Goal: Task Accomplishment & Management: Complete application form

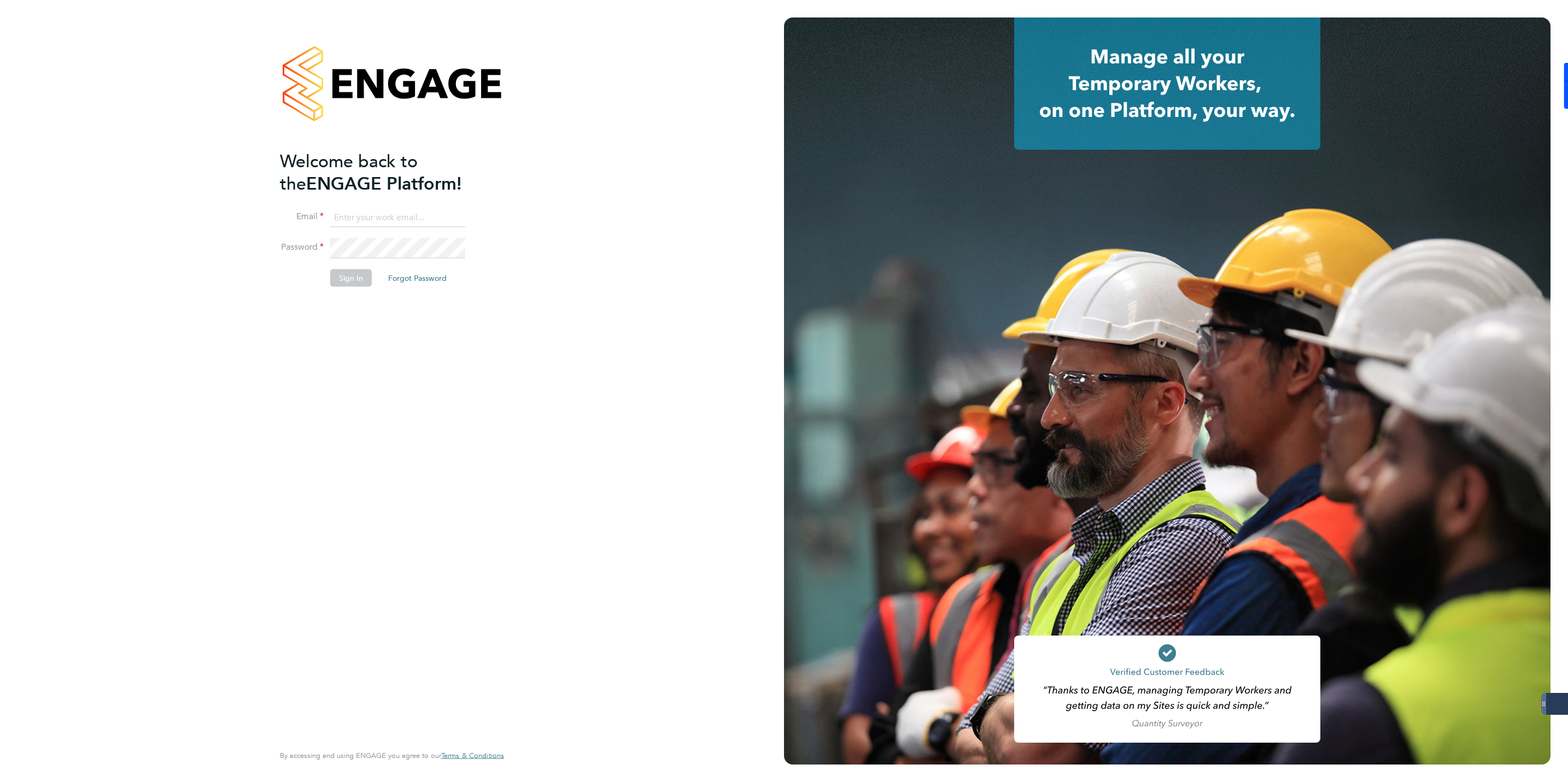
type input "jmcmurray@skilledcareers.co.uk"
click at [338, 278] on button "Sign In" at bounding box center [351, 278] width 41 height 18
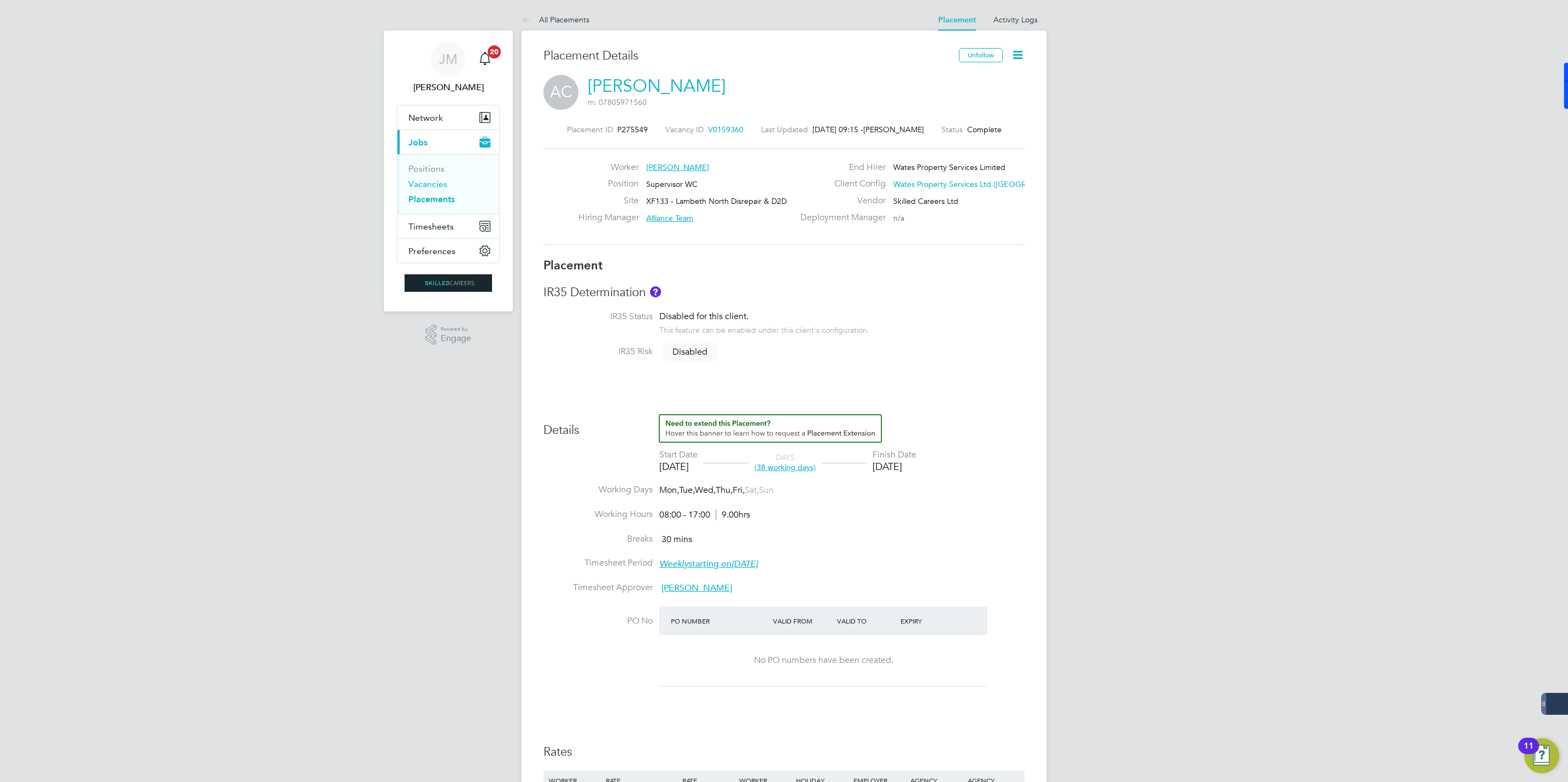
click at [424, 185] on link "Vacancies" at bounding box center [428, 184] width 39 height 10
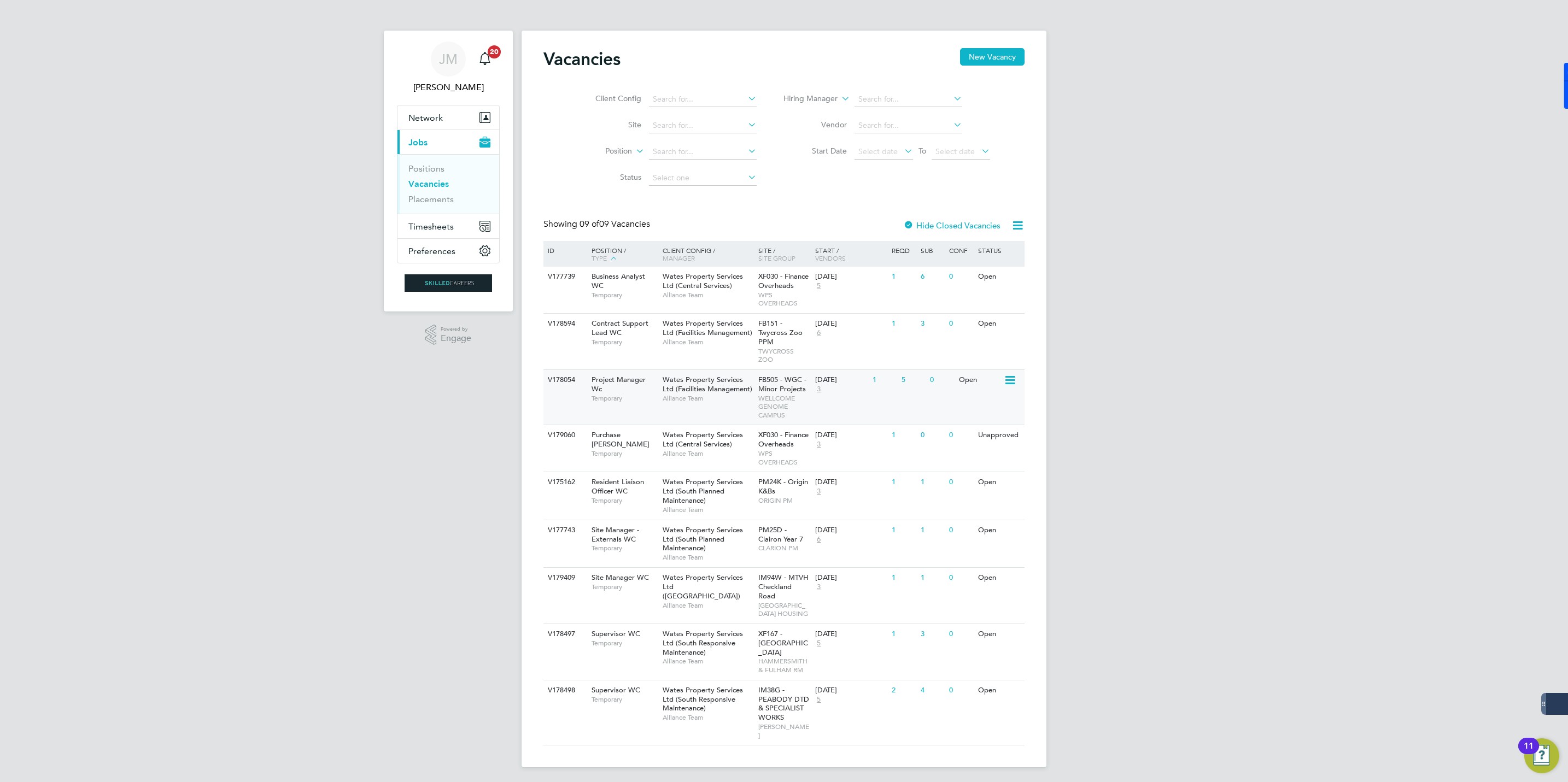
click at [681, 380] on span "Wates Property Services Ltd (Facilities Management)" at bounding box center [707, 384] width 89 height 19
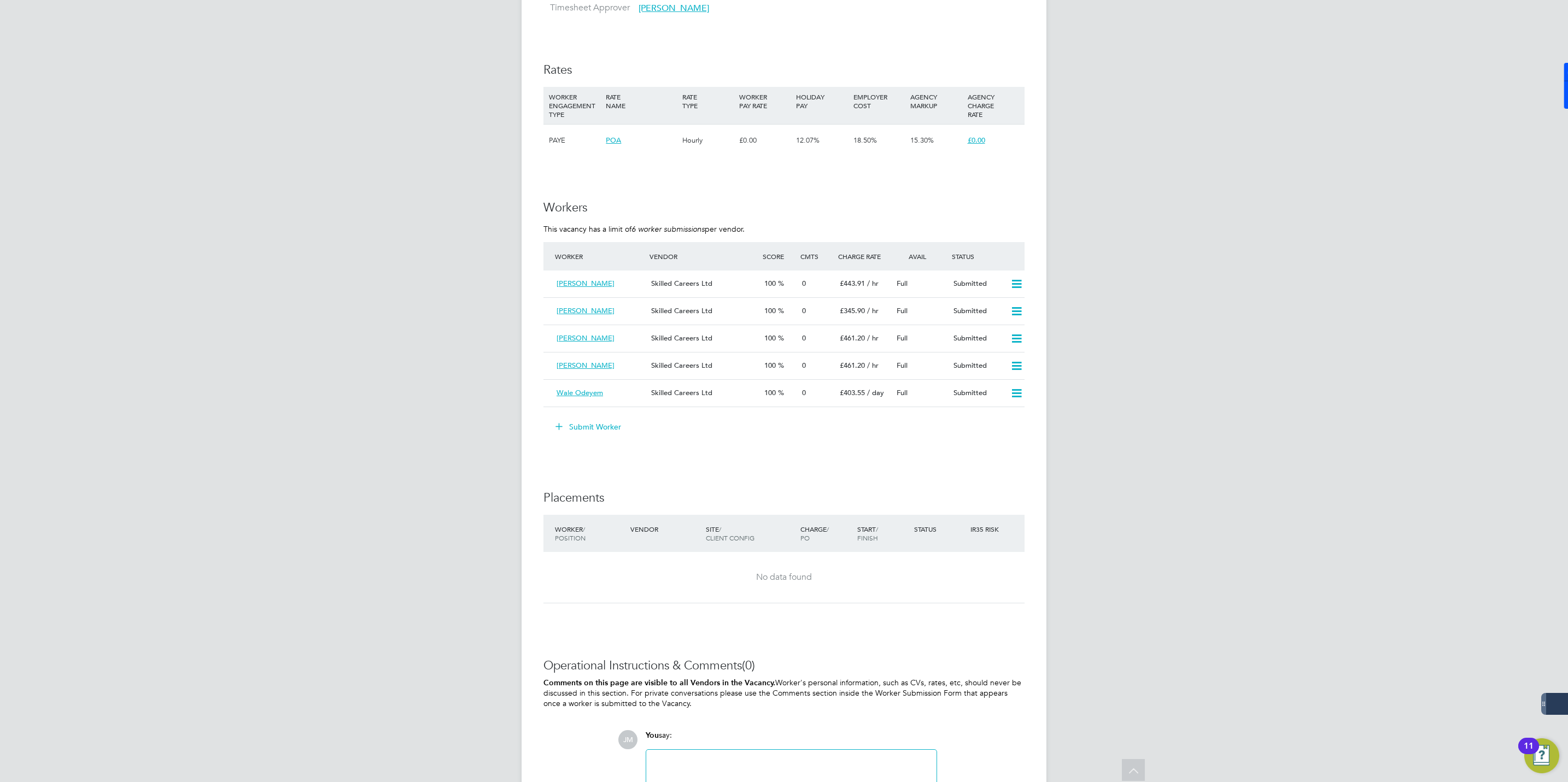
scroll to position [738, 0]
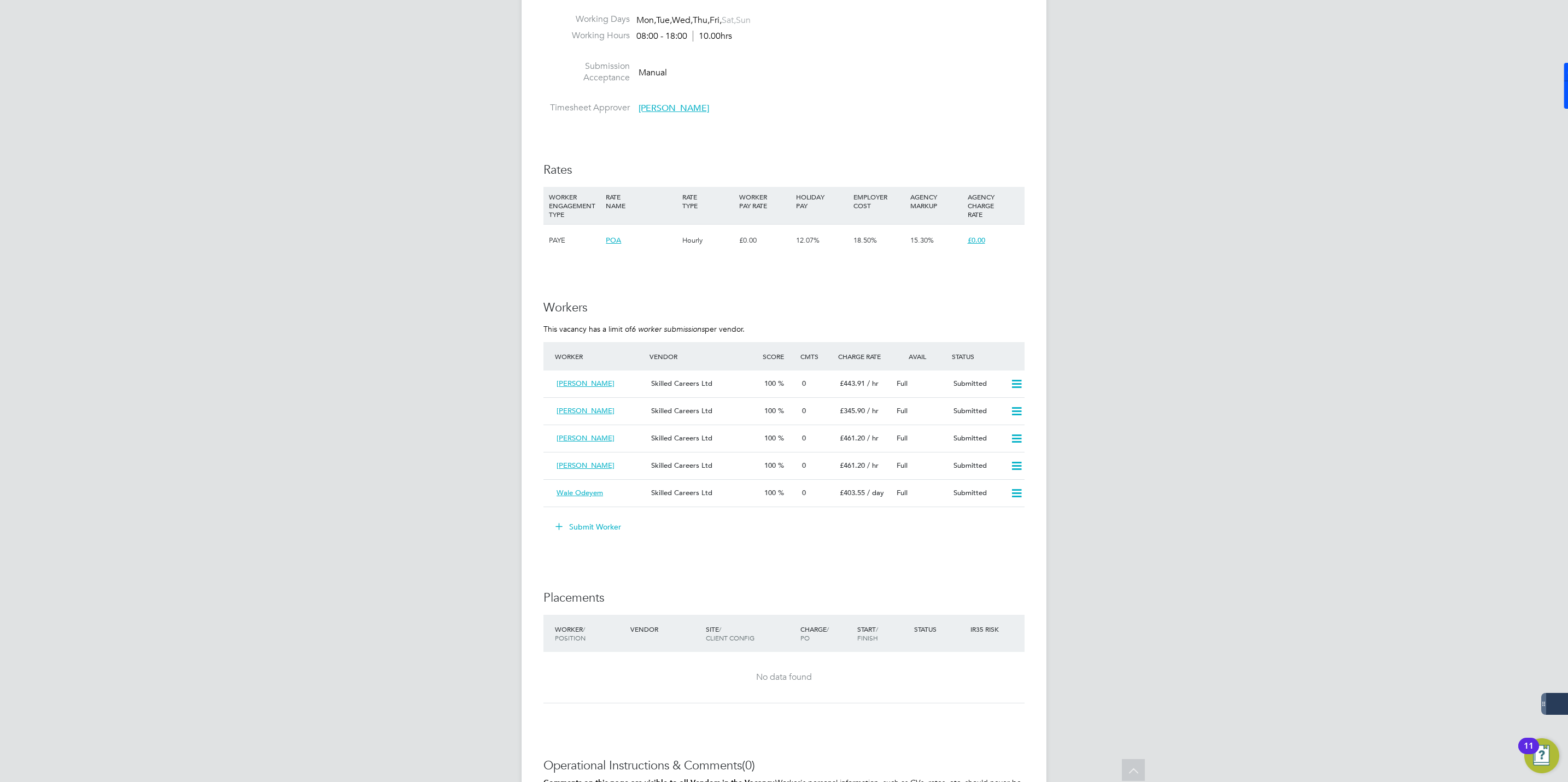
click at [586, 529] on button "Submit Worker" at bounding box center [589, 526] width 82 height 18
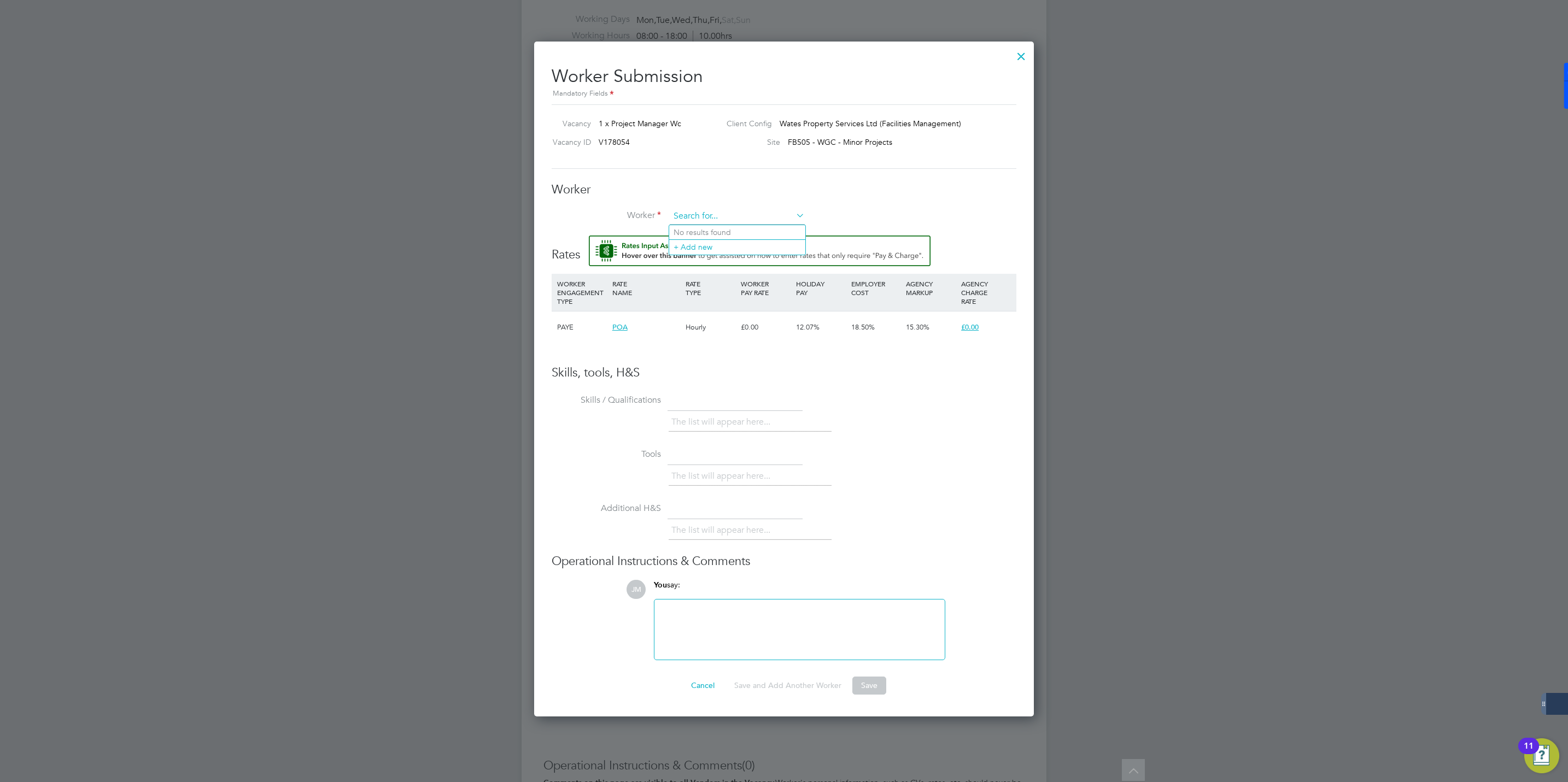
click at [693, 212] on input at bounding box center [737, 216] width 135 height 16
type input "Christopher Webb"
click at [711, 205] on div "Worker Worker Worker Engagement Type" at bounding box center [783, 209] width 464 height 54
click at [710, 207] on div "Worker Worker Worker Engagement Type" at bounding box center [783, 209] width 464 height 54
click at [710, 211] on input at bounding box center [737, 216] width 135 height 16
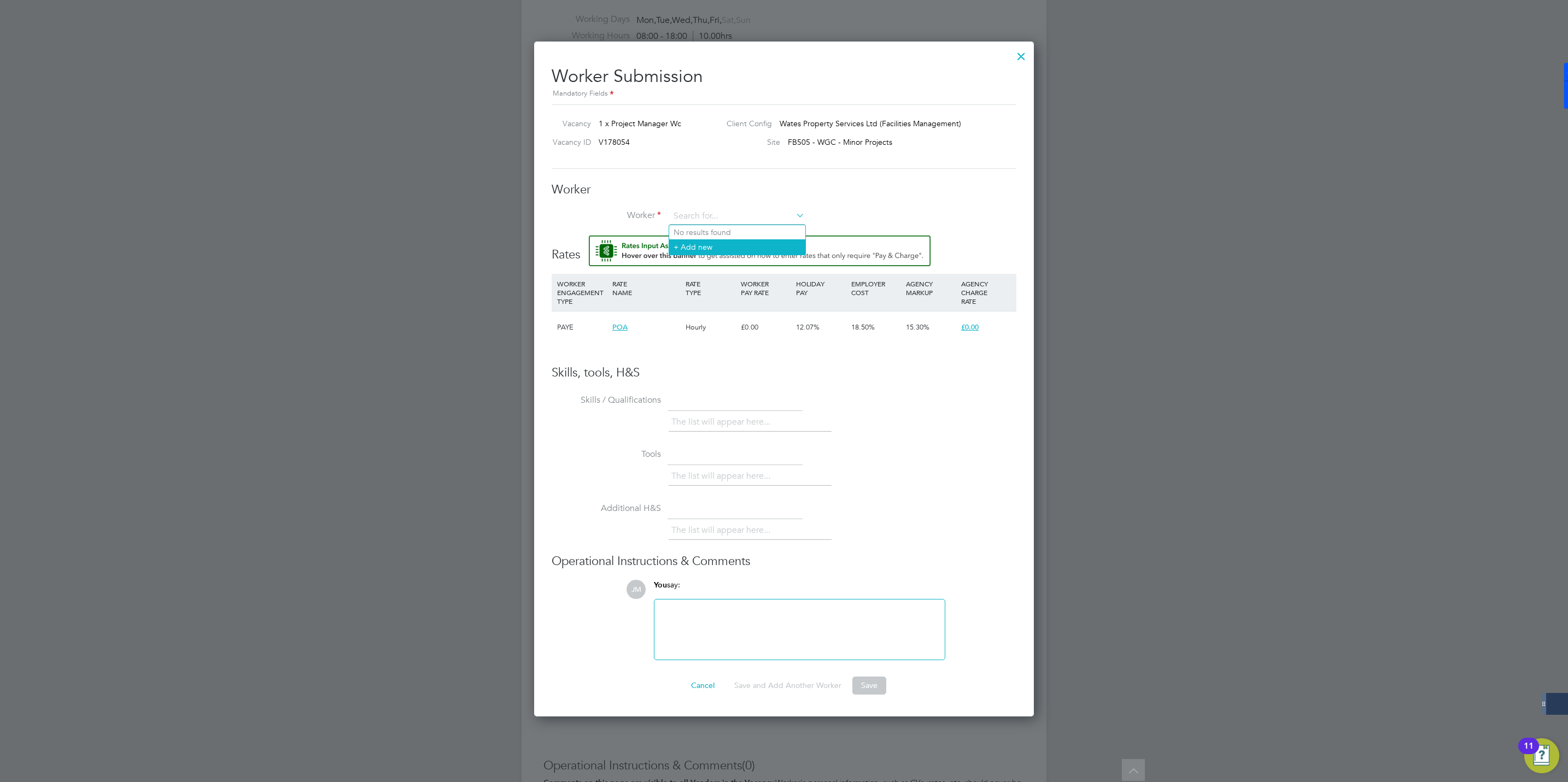
click at [706, 246] on li "+ Add new" at bounding box center [737, 246] width 136 height 15
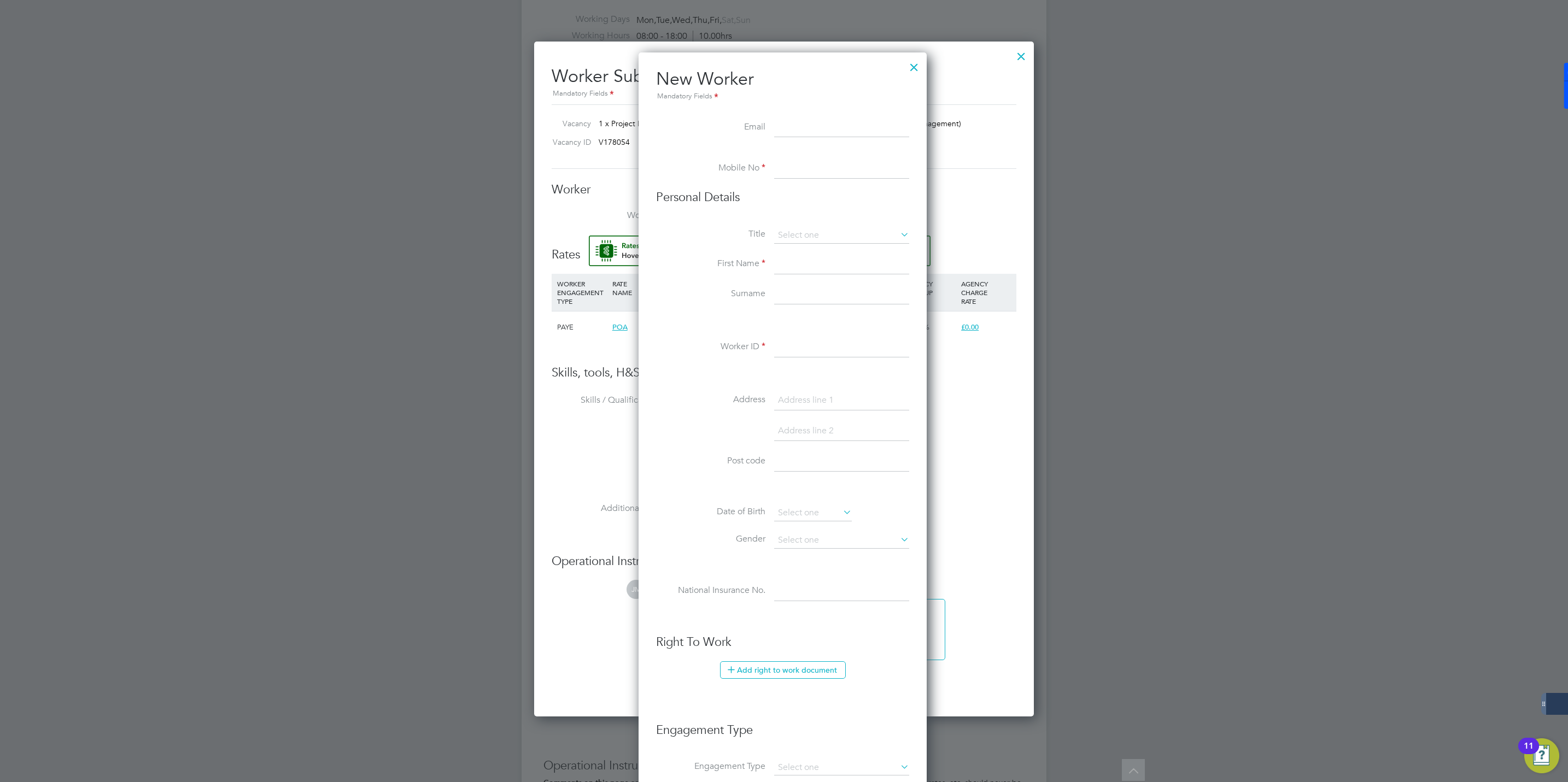
click at [779, 171] on input at bounding box center [842, 169] width 135 height 19
click at [803, 262] on input at bounding box center [842, 265] width 135 height 19
paste input "Christopher Webb"
drag, startPoint x: 822, startPoint y: 263, endPoint x: 829, endPoint y: 261, distance: 7.3
click at [829, 261] on input "Christopher Webb" at bounding box center [842, 265] width 135 height 19
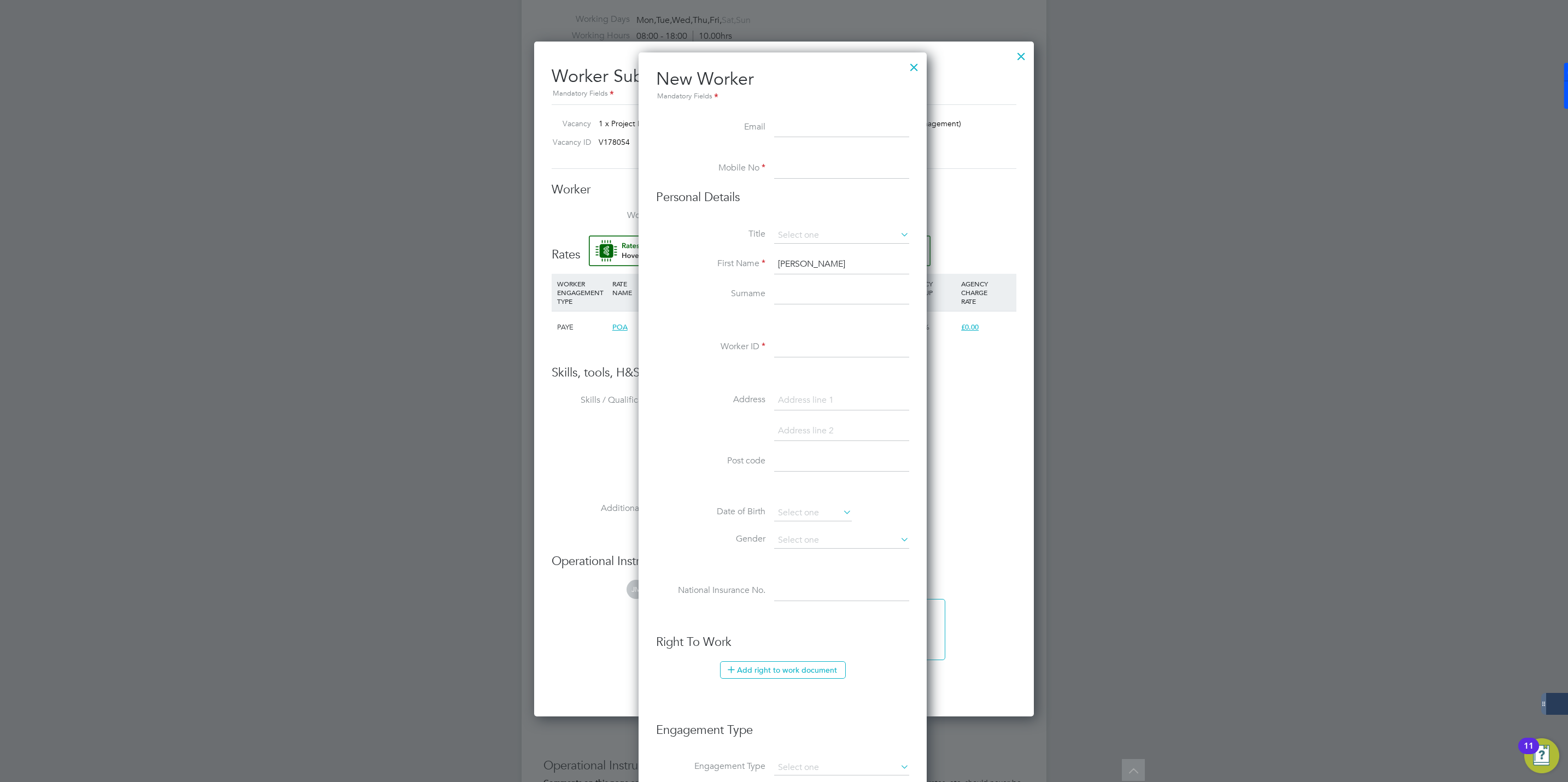
click at [827, 261] on input "Christopher Webb" at bounding box center [842, 265] width 135 height 19
drag, startPoint x: 827, startPoint y: 261, endPoint x: 863, endPoint y: 260, distance: 36.0
click at [863, 260] on input "Christopher Webb" at bounding box center [842, 265] width 135 height 19
type input "Christopher"
click at [780, 296] on input at bounding box center [842, 295] width 135 height 19
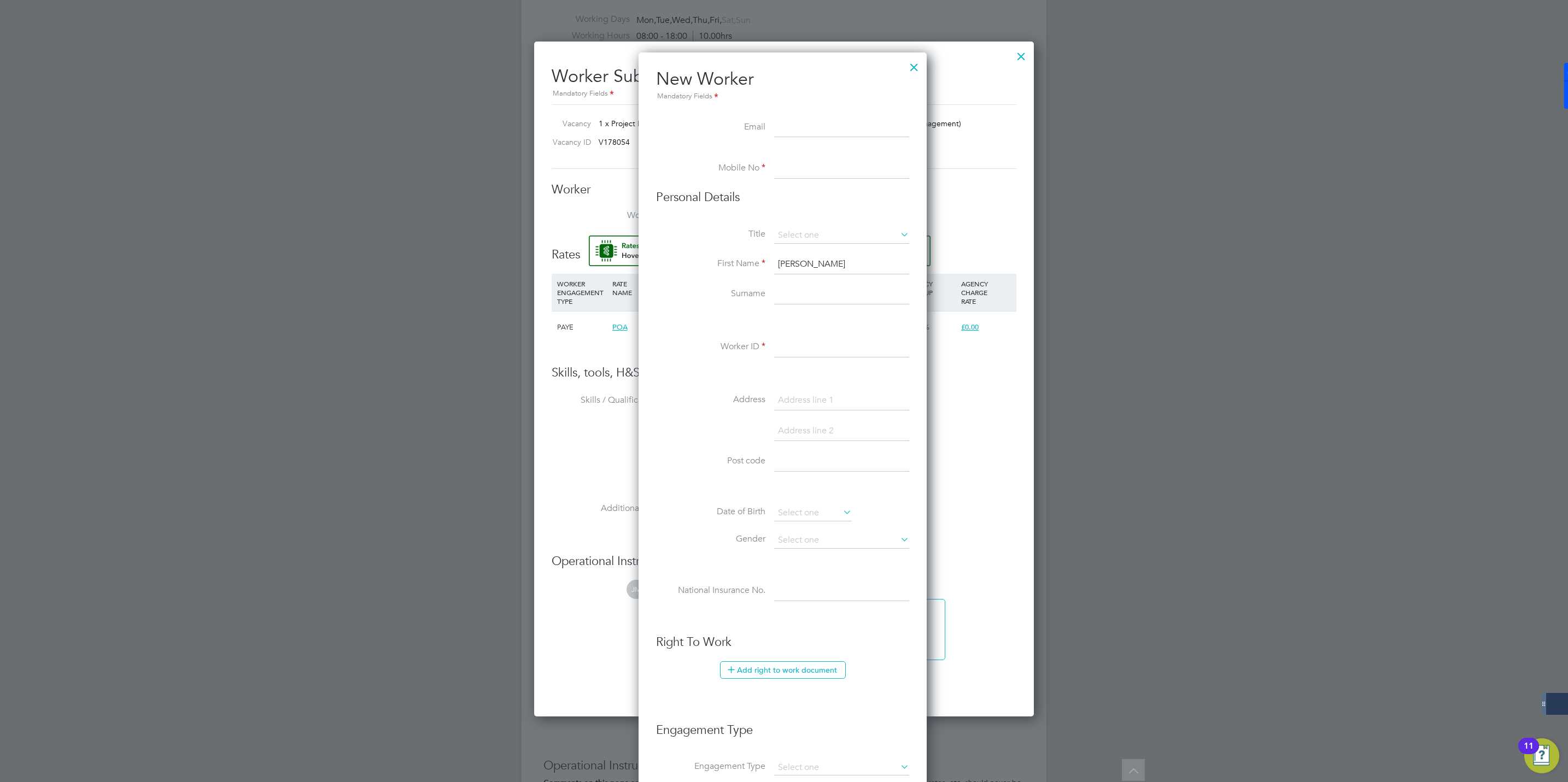
paste input "Webb"
type input "Webb"
click at [806, 236] on input at bounding box center [842, 236] width 135 height 16
click at [791, 246] on li "Mr" at bounding box center [842, 251] width 136 height 14
type input "Mr"
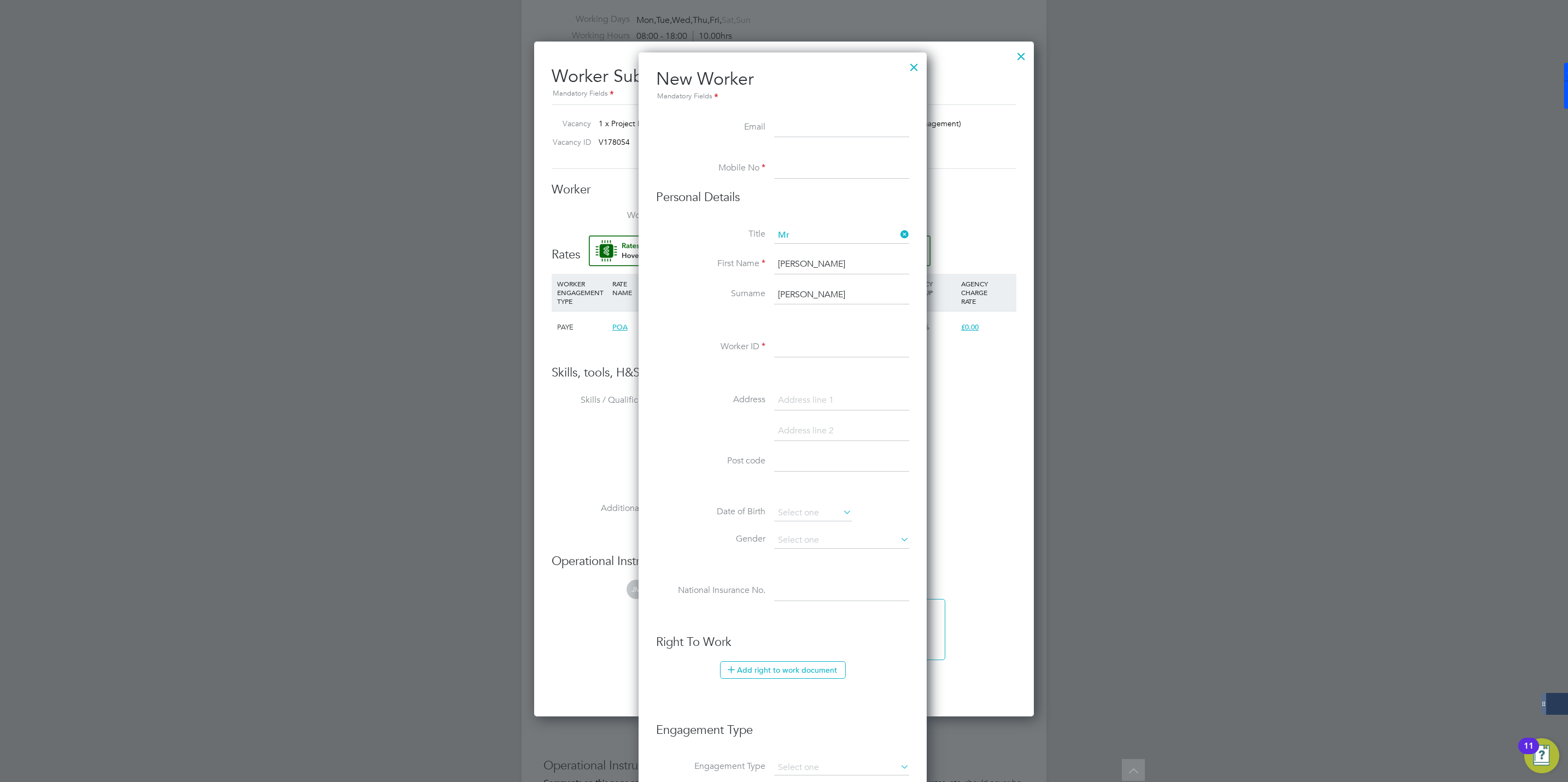
click at [803, 178] on input at bounding box center [842, 169] width 135 height 19
paste input "7762 499663"
click at [776, 168] on input "7762 499663" at bounding box center [842, 169] width 135 height 19
type input "07762 499663"
click at [810, 125] on input at bounding box center [842, 128] width 135 height 19
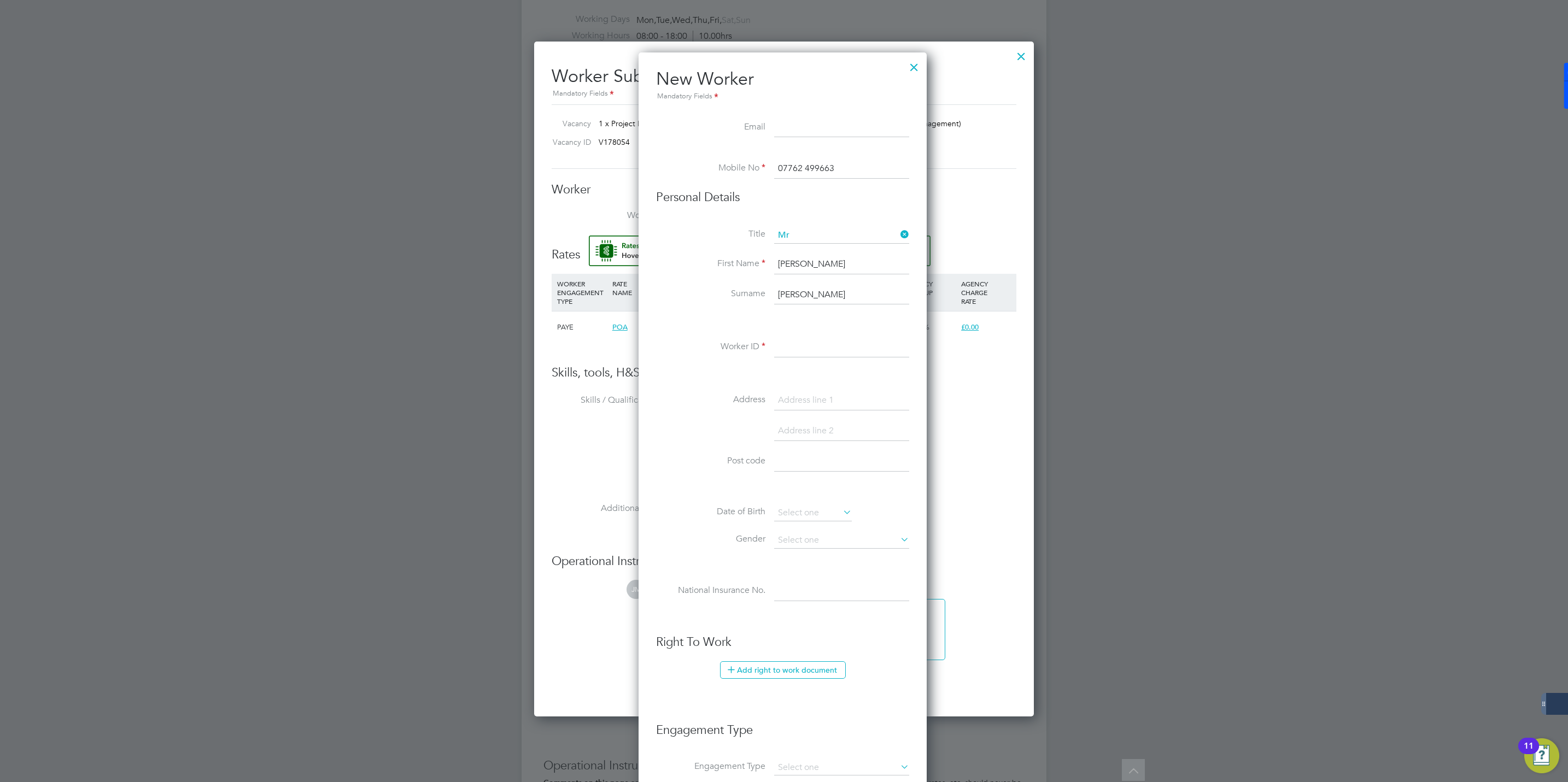
paste input "chriswebb08@live.co.uk"
type input "chriswebb08@live.co.uk"
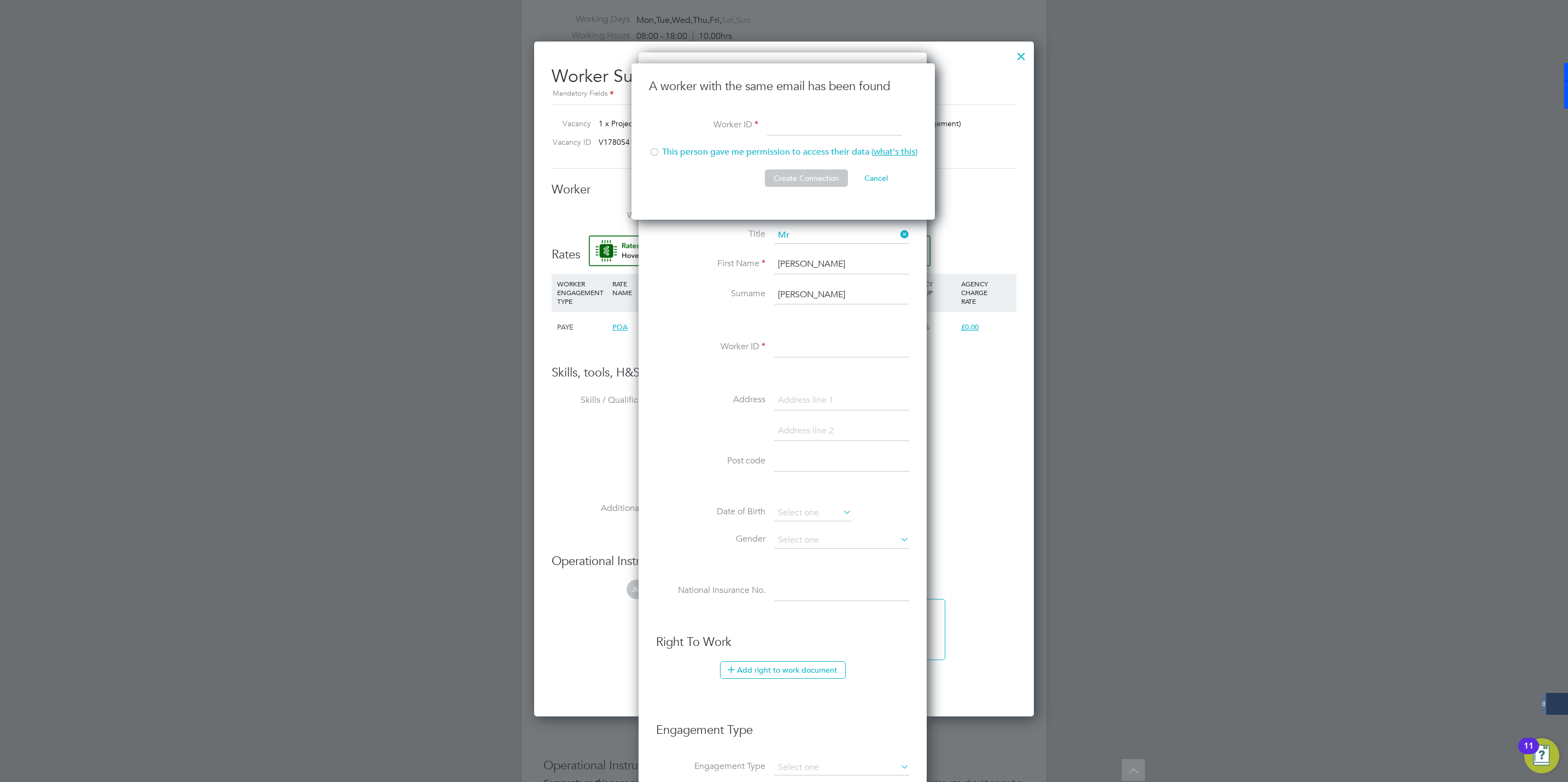
click at [796, 125] on input at bounding box center [835, 126] width 135 height 19
paste input "430474"
type input "430474"
click at [654, 149] on div at bounding box center [654, 153] width 11 height 11
click at [808, 177] on button "Create Connection" at bounding box center [807, 178] width 83 height 18
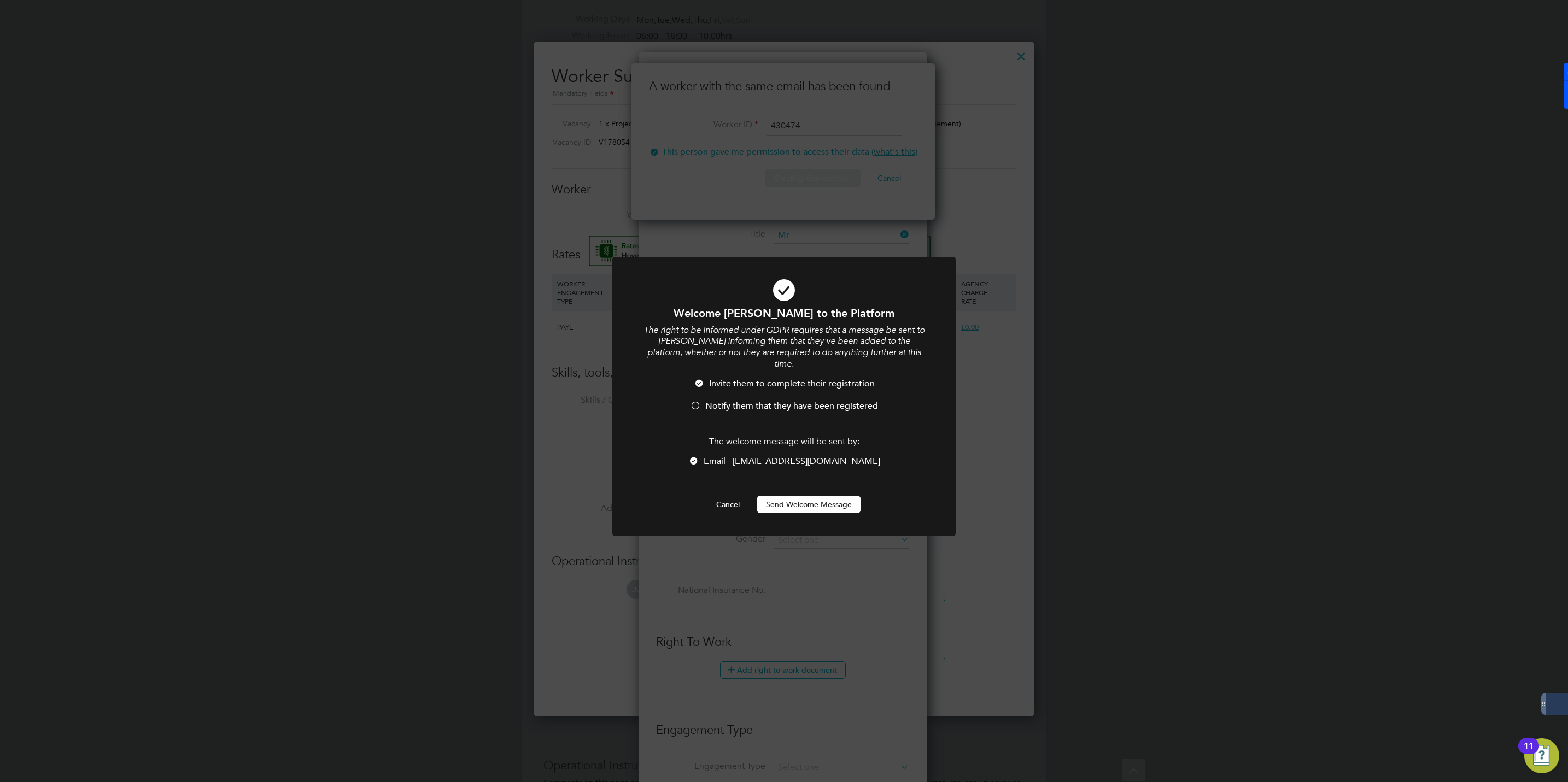
scroll to position [0, 0]
click at [690, 401] on div at bounding box center [696, 407] width 11 height 11
click at [794, 496] on button "Send Welcome Message" at bounding box center [809, 504] width 103 height 18
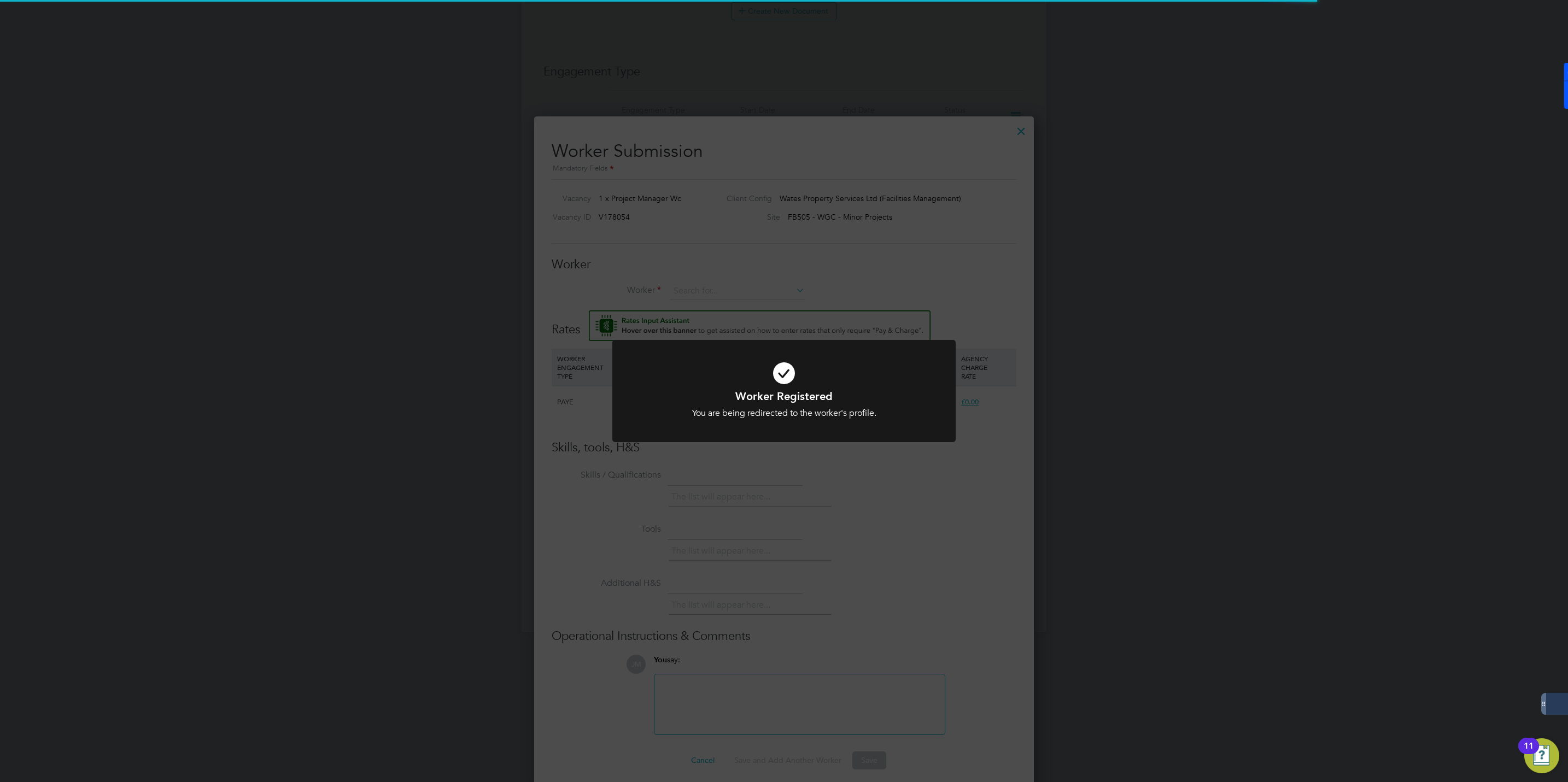
scroll to position [666, 500]
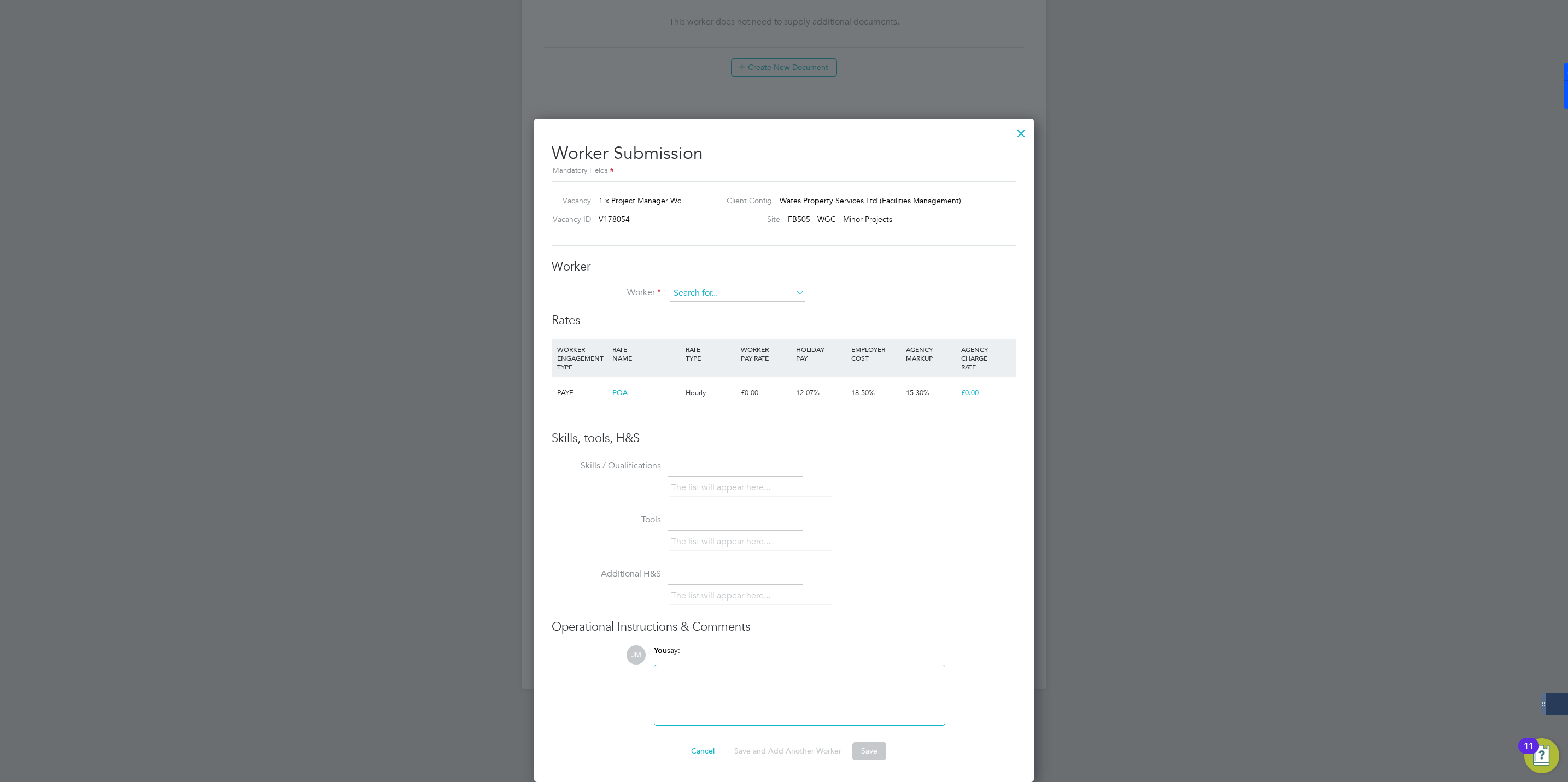
click at [746, 295] on input at bounding box center [737, 293] width 135 height 16
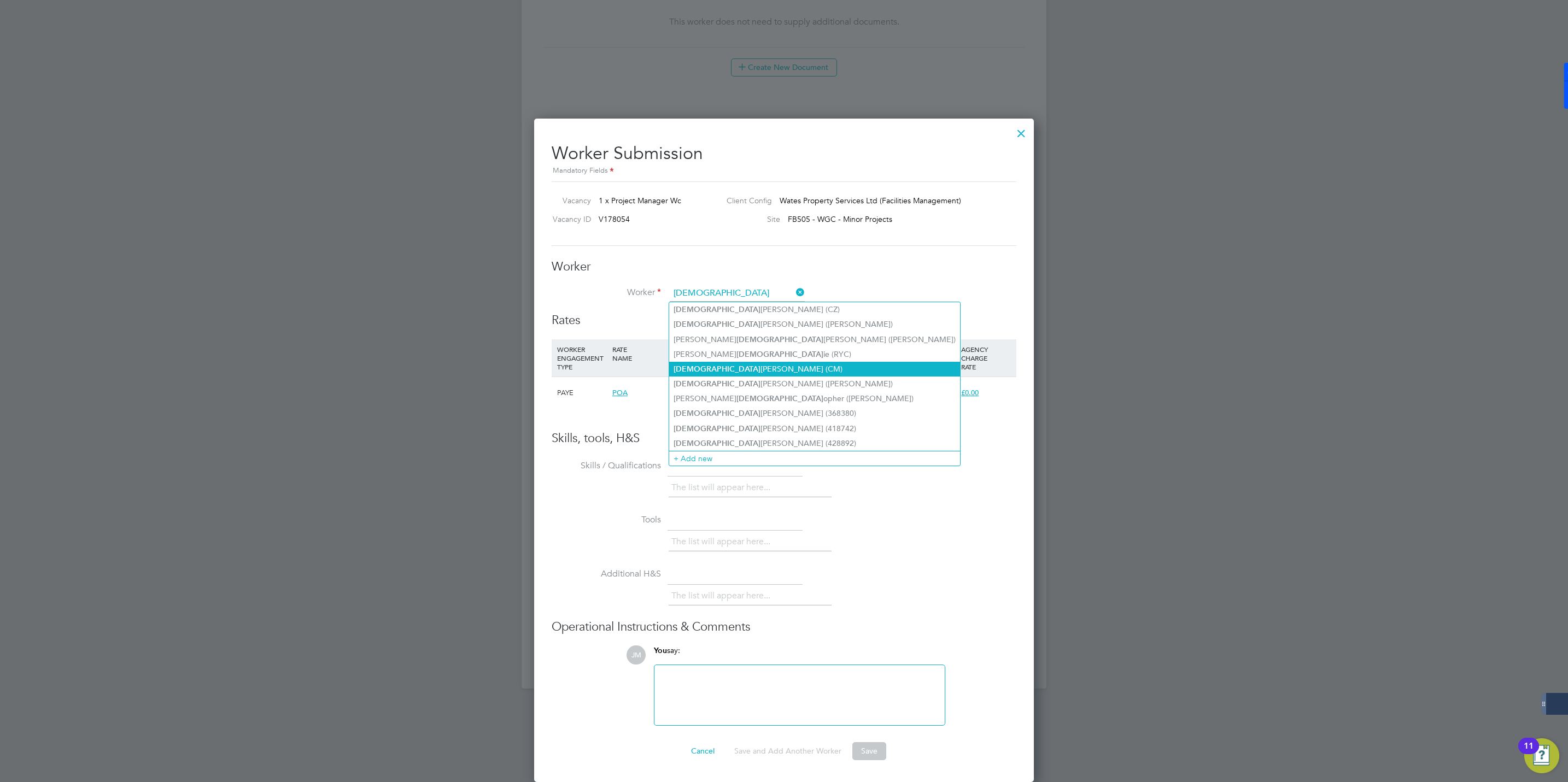
scroll to position [581, 0]
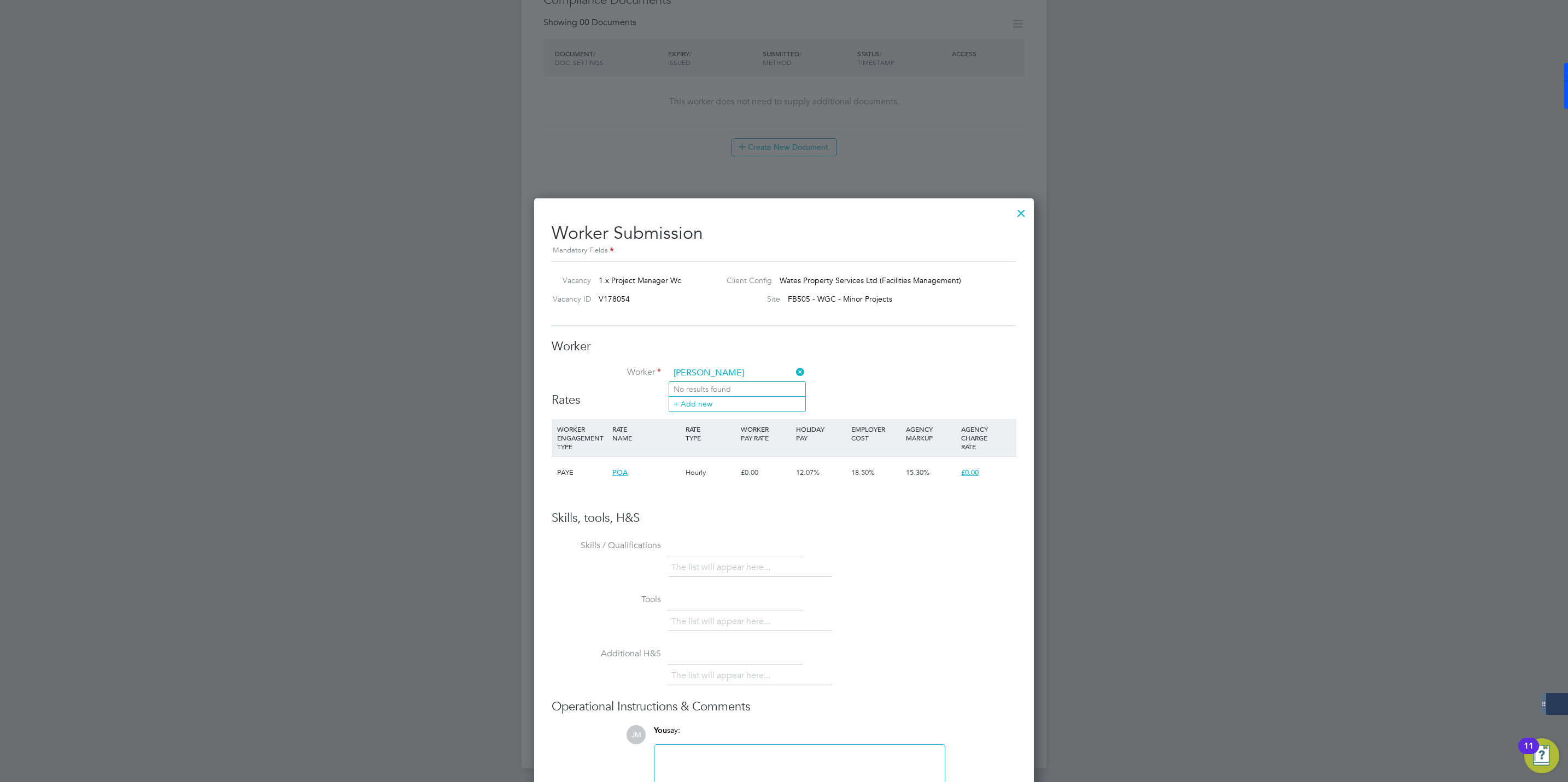
click at [717, 368] on input "christopher webb" at bounding box center [737, 373] width 135 height 16
click at [739, 389] on b "Webb" at bounding box center [771, 389] width 63 height 9
type input "Chris Webb (430474)"
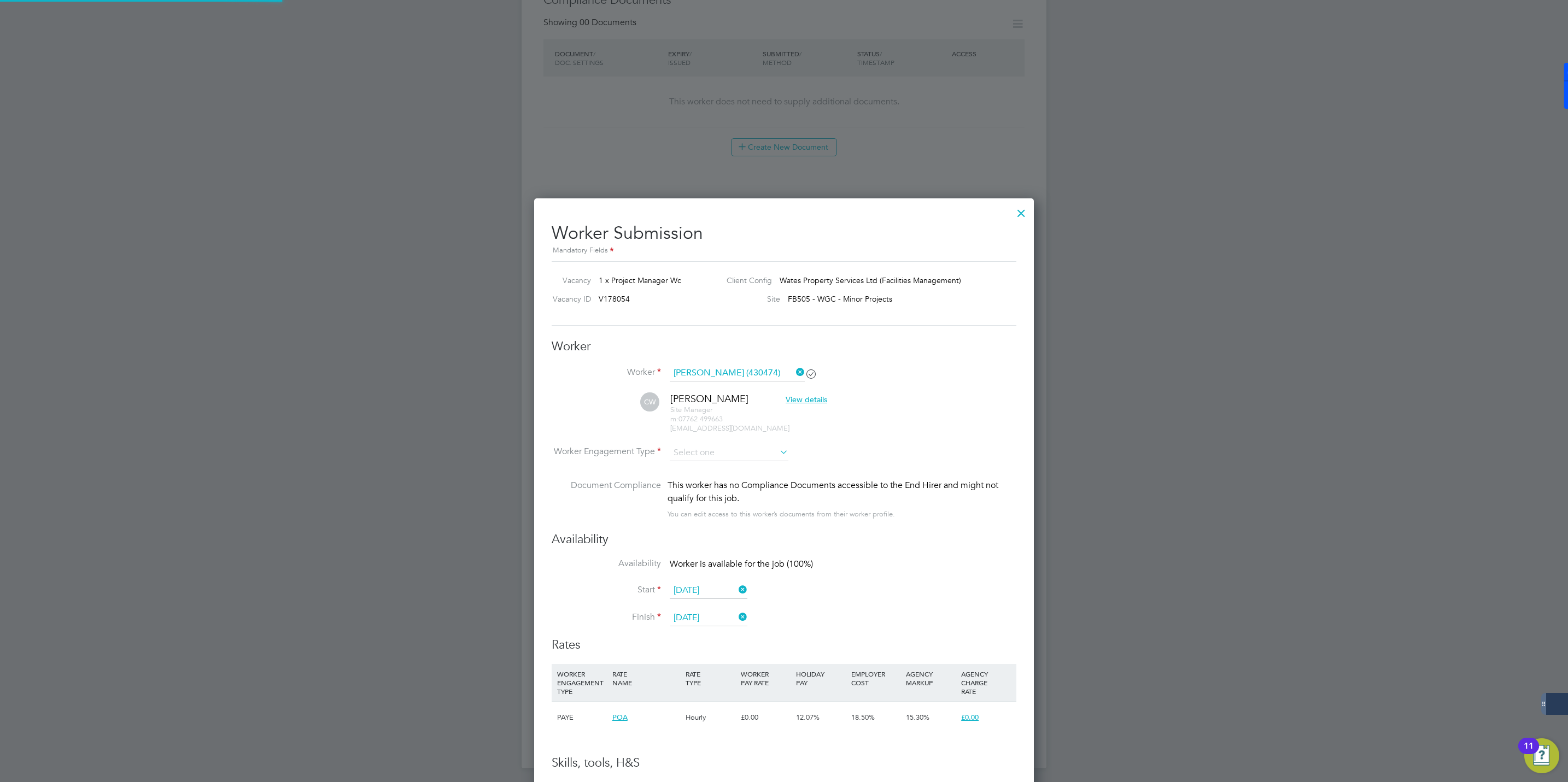
scroll to position [910, 500]
click at [737, 454] on input at bounding box center [729, 453] width 119 height 16
click at [704, 466] on li "Contract" at bounding box center [729, 468] width 120 height 14
type input "Contract"
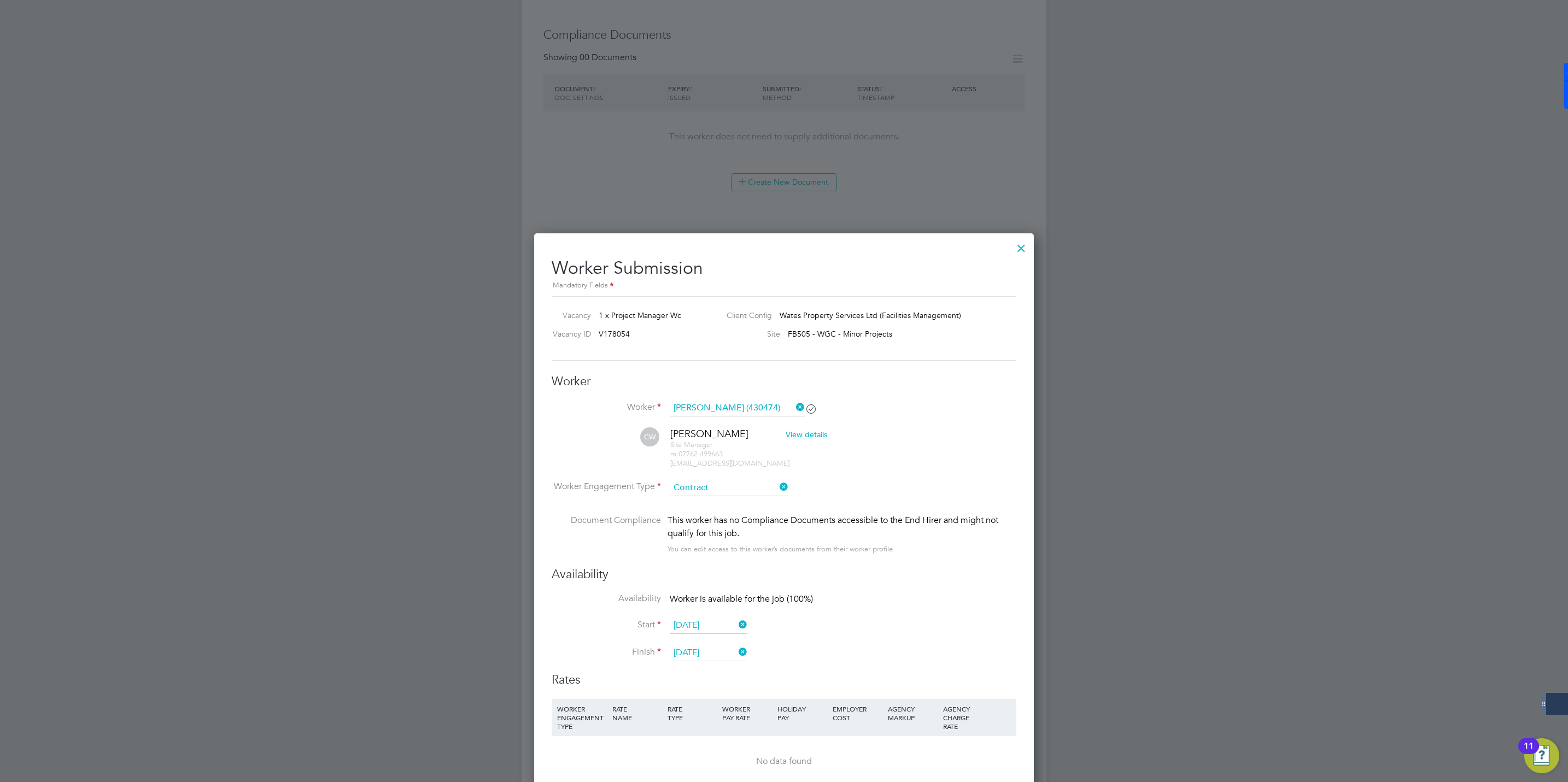
scroll to position [545, 0]
click at [768, 408] on input at bounding box center [737, 410] width 135 height 16
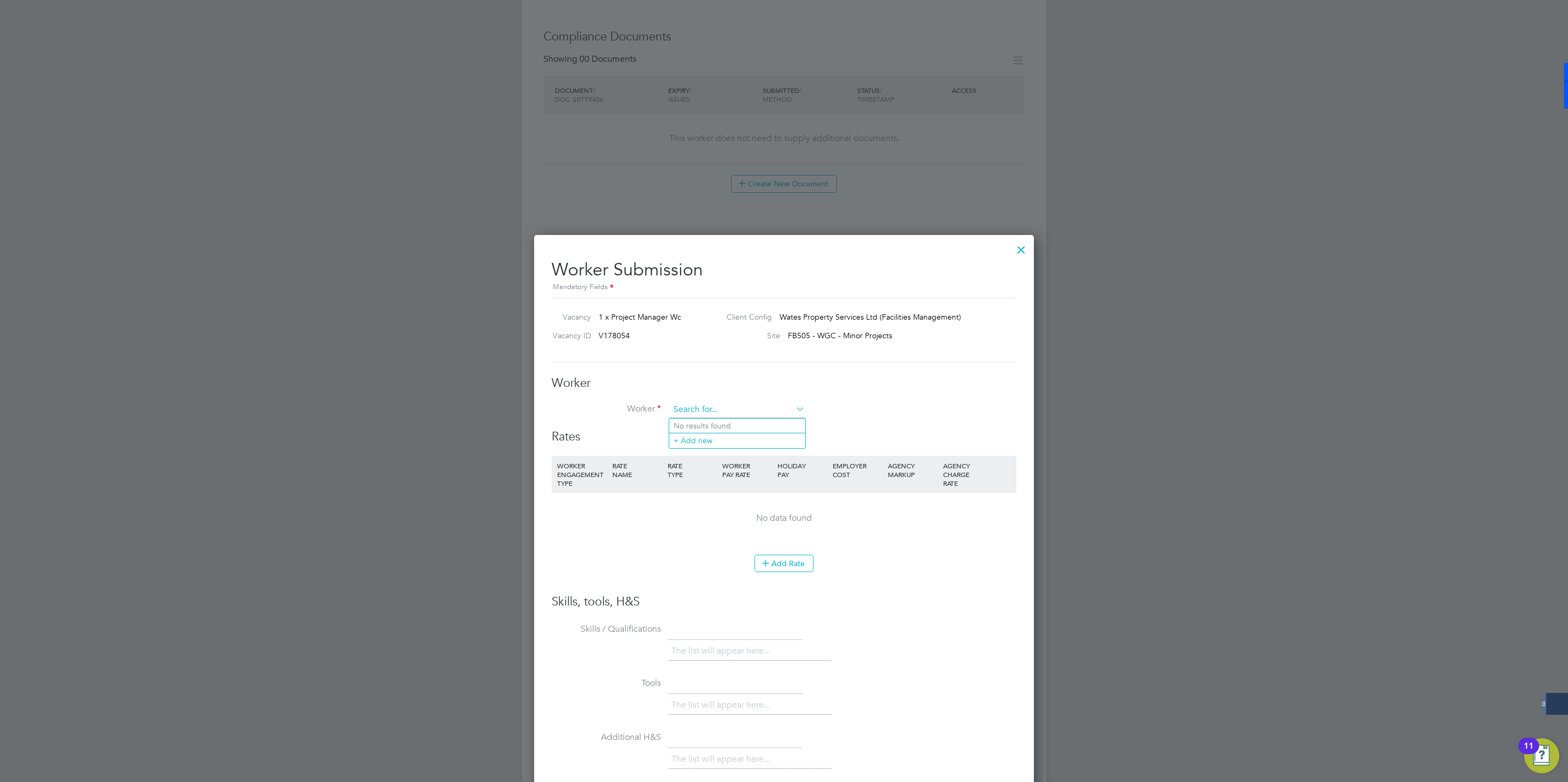
scroll to position [714, 500]
click at [1024, 250] on div at bounding box center [1021, 247] width 19 height 19
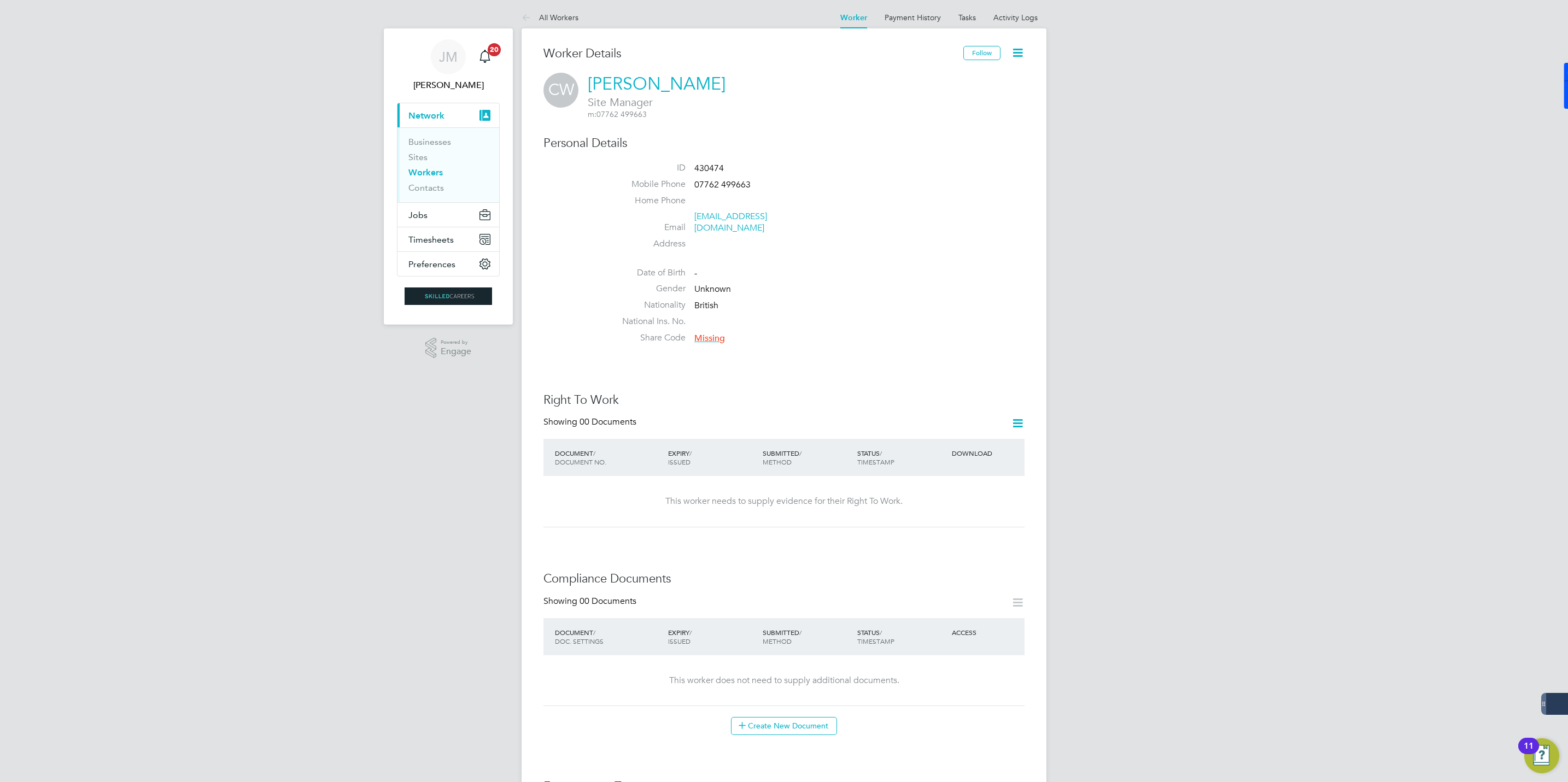
scroll to position [0, 0]
click at [425, 209] on button "Jobs" at bounding box center [448, 217] width 102 height 24
click at [421, 220] on span "Jobs" at bounding box center [418, 217] width 19 height 10
click at [443, 214] on button "Jobs" at bounding box center [448, 217] width 102 height 24
click at [427, 183] on link "Vacancies" at bounding box center [428, 184] width 39 height 10
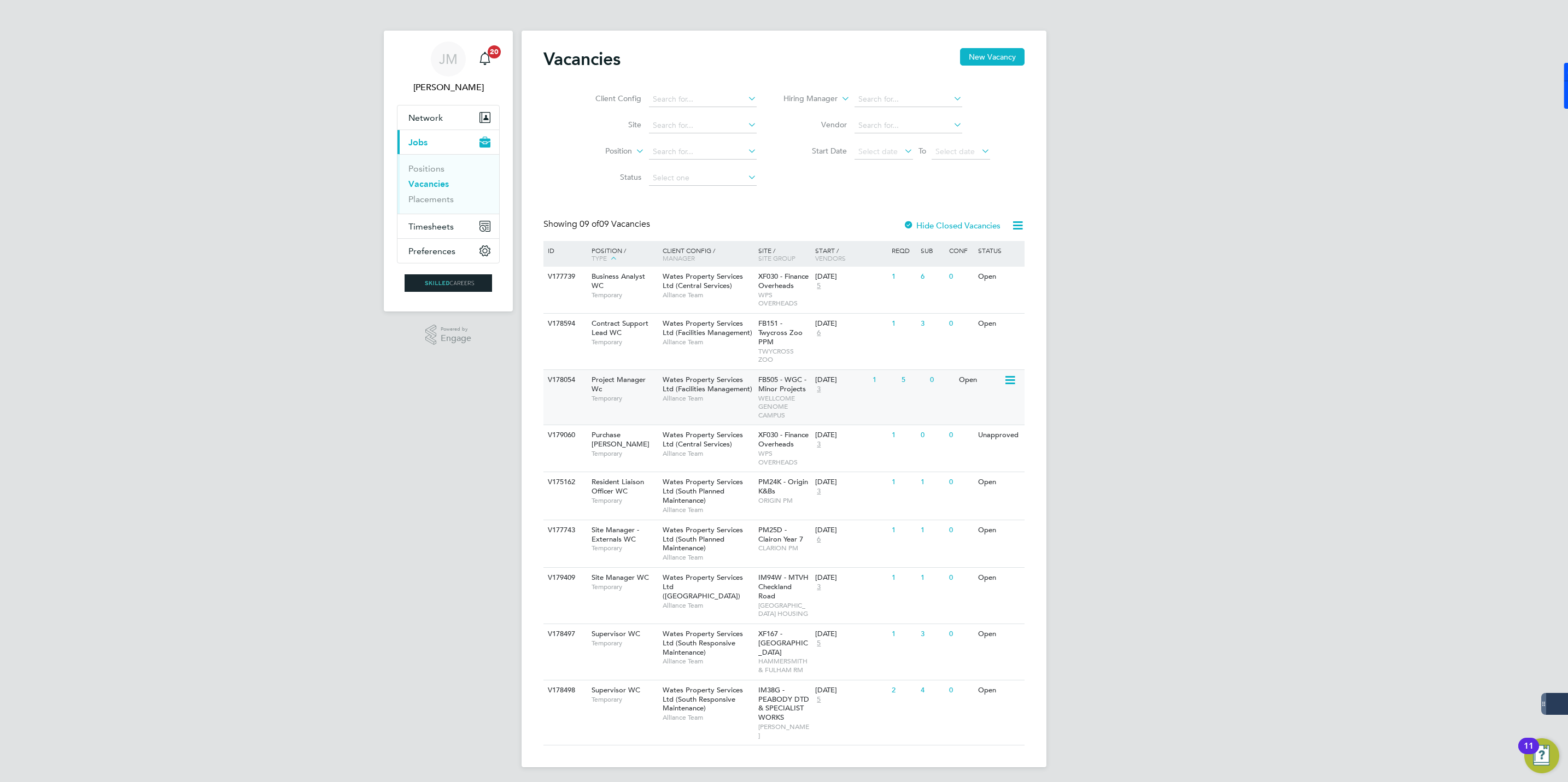
click at [593, 394] on span "Temporary" at bounding box center [625, 399] width 66 height 9
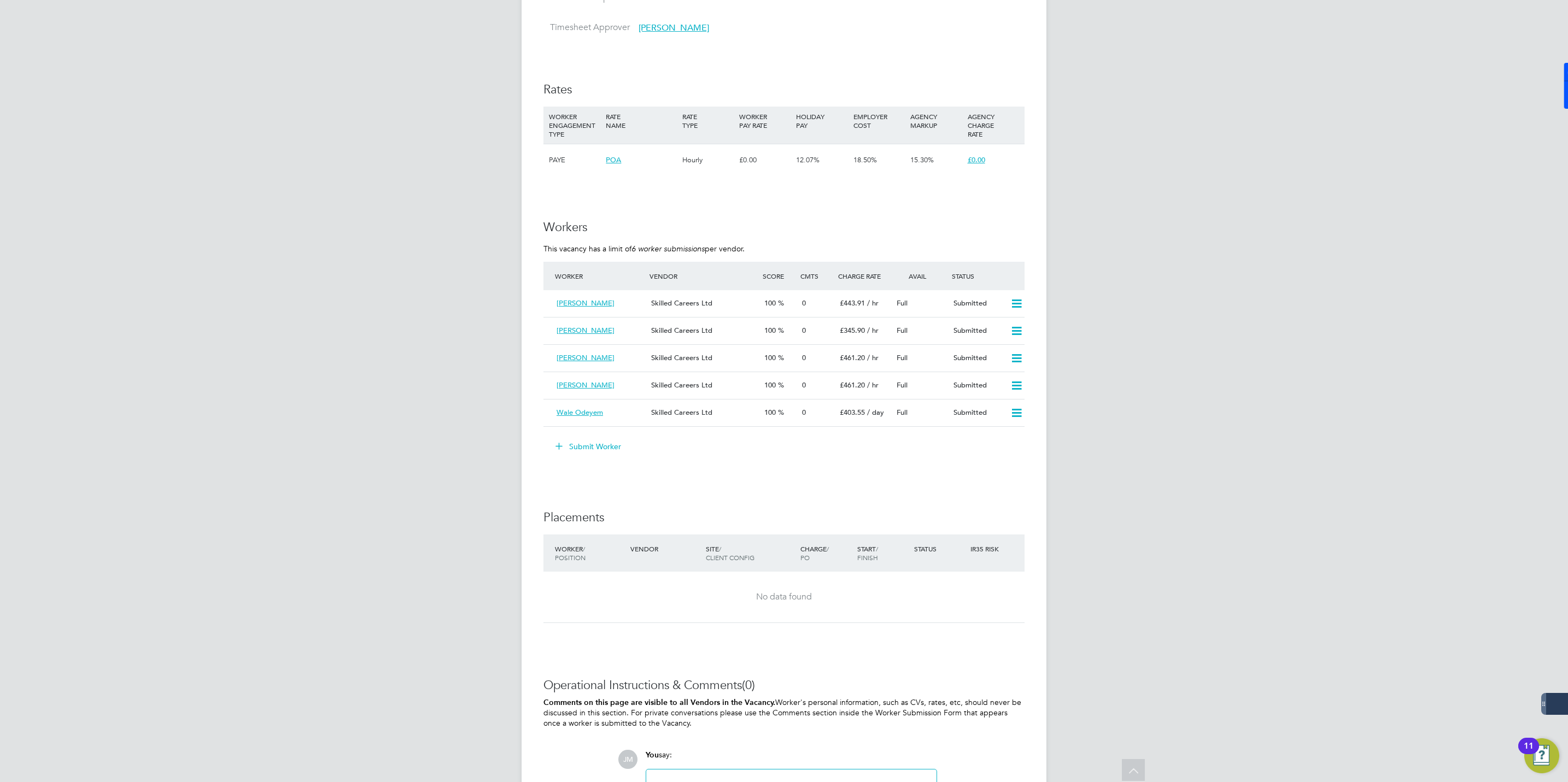
scroll to position [951, 0]
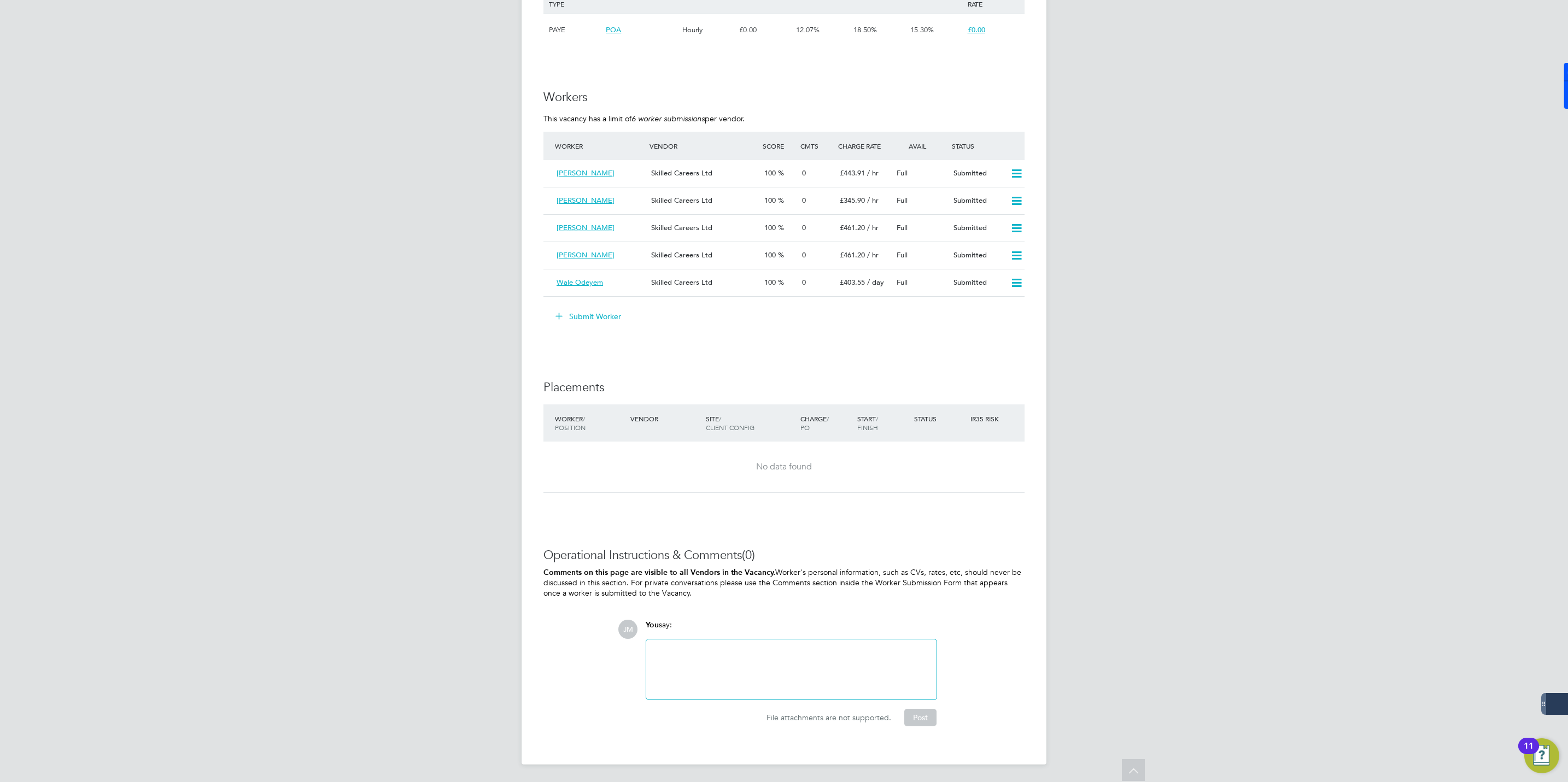
click at [583, 319] on button "Submit Worker" at bounding box center [589, 316] width 82 height 18
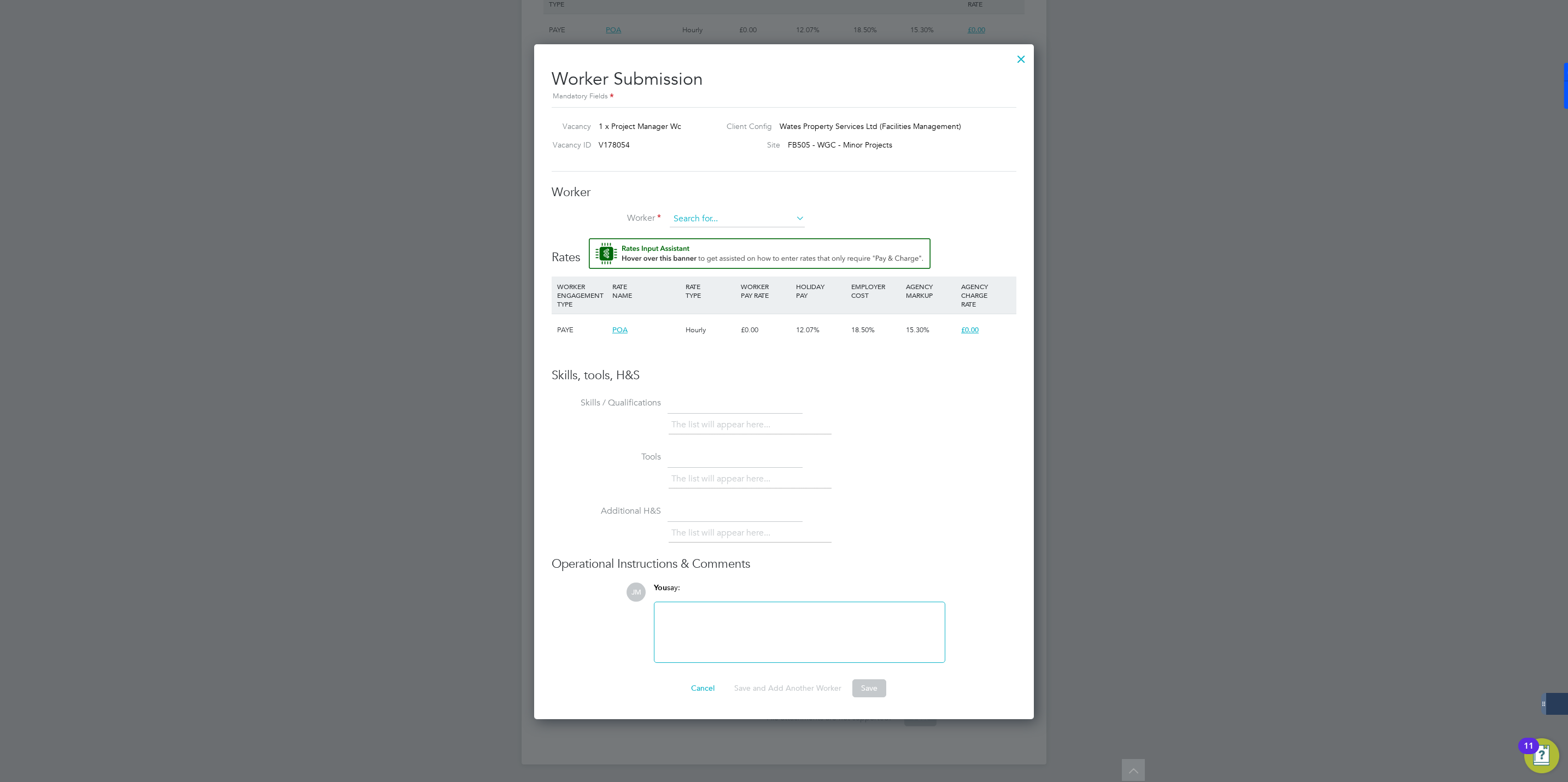
click at [589, 239] on button "Rate Assistant" at bounding box center [759, 254] width 341 height 30
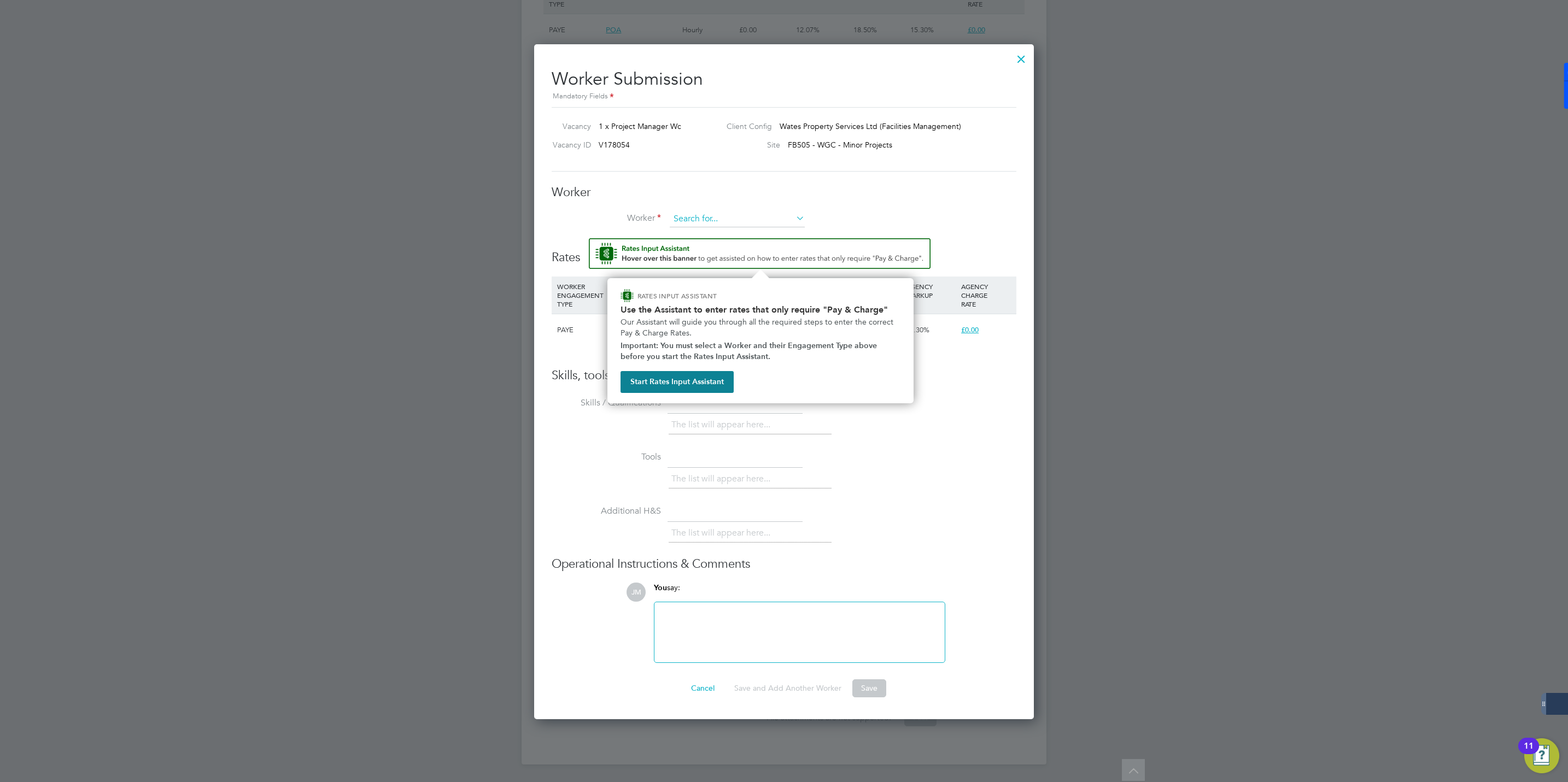
click at [738, 218] on input at bounding box center [737, 219] width 135 height 16
click at [739, 231] on b "Webb" at bounding box center [771, 235] width 63 height 9
type input "Chris Webb (430474)"
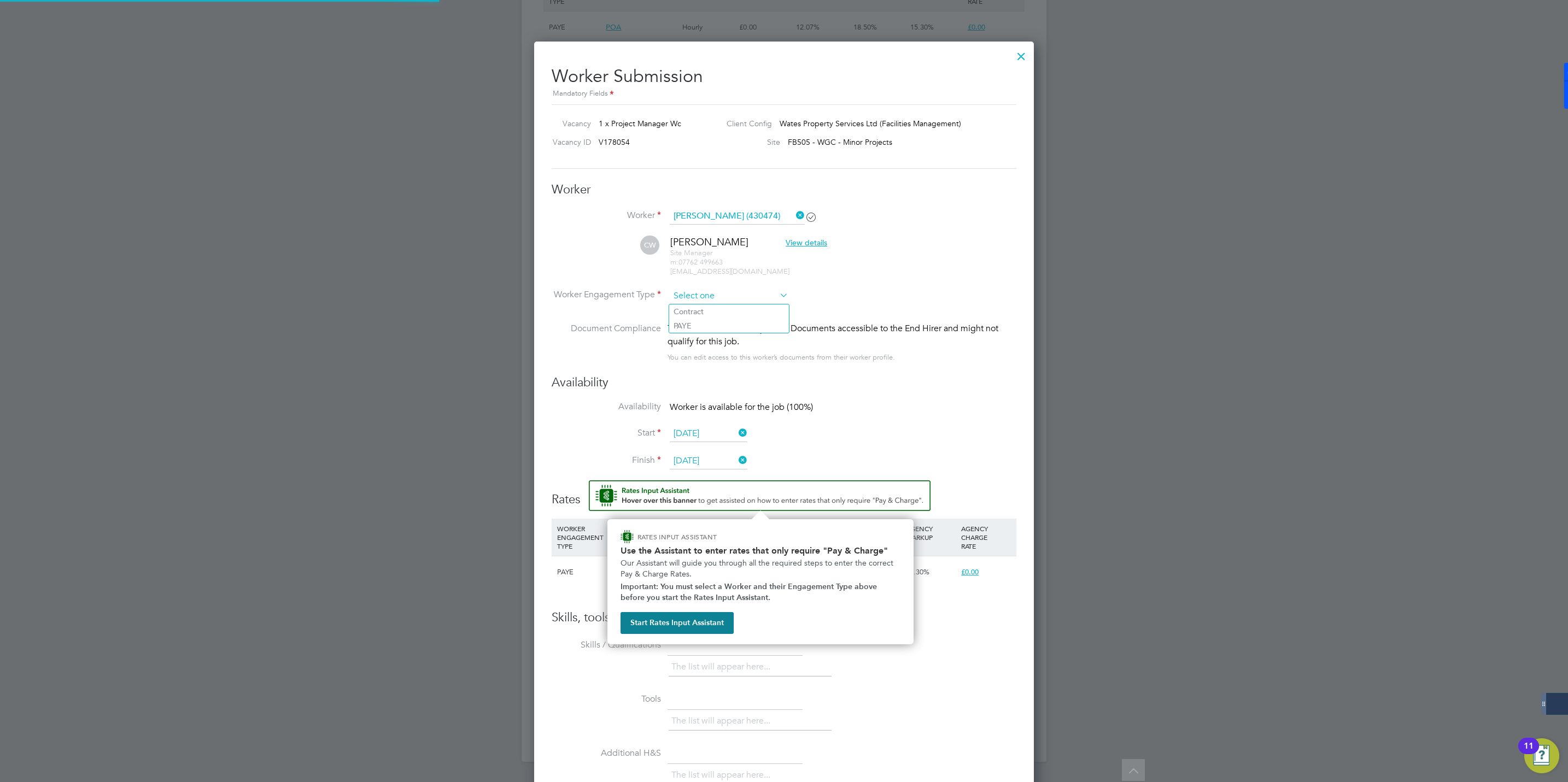
click at [710, 288] on input at bounding box center [729, 296] width 119 height 16
click at [691, 316] on li "Contract" at bounding box center [729, 311] width 120 height 14
type input "Contract"
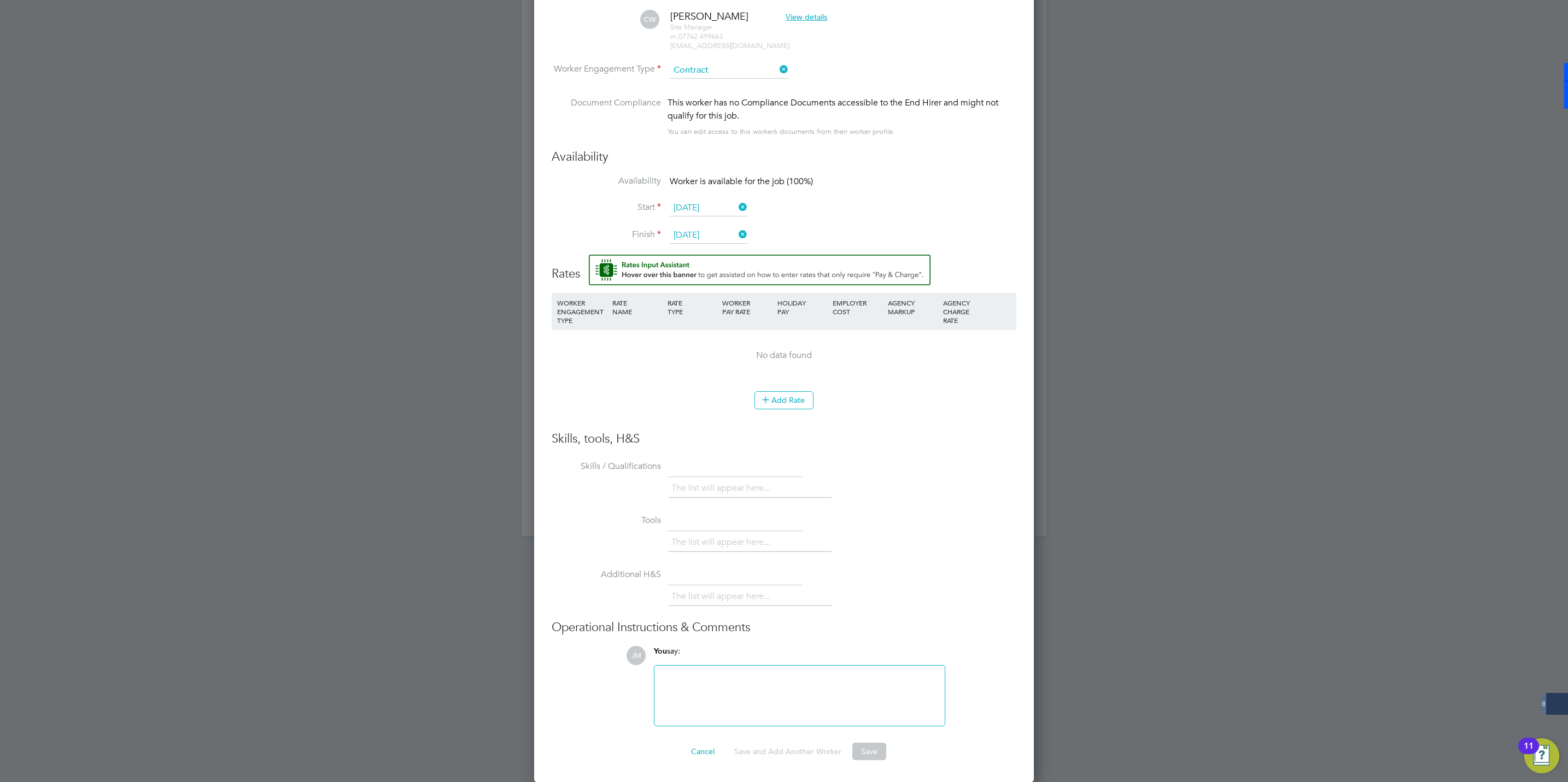
click at [869, 753] on button "Save" at bounding box center [869, 752] width 34 height 18
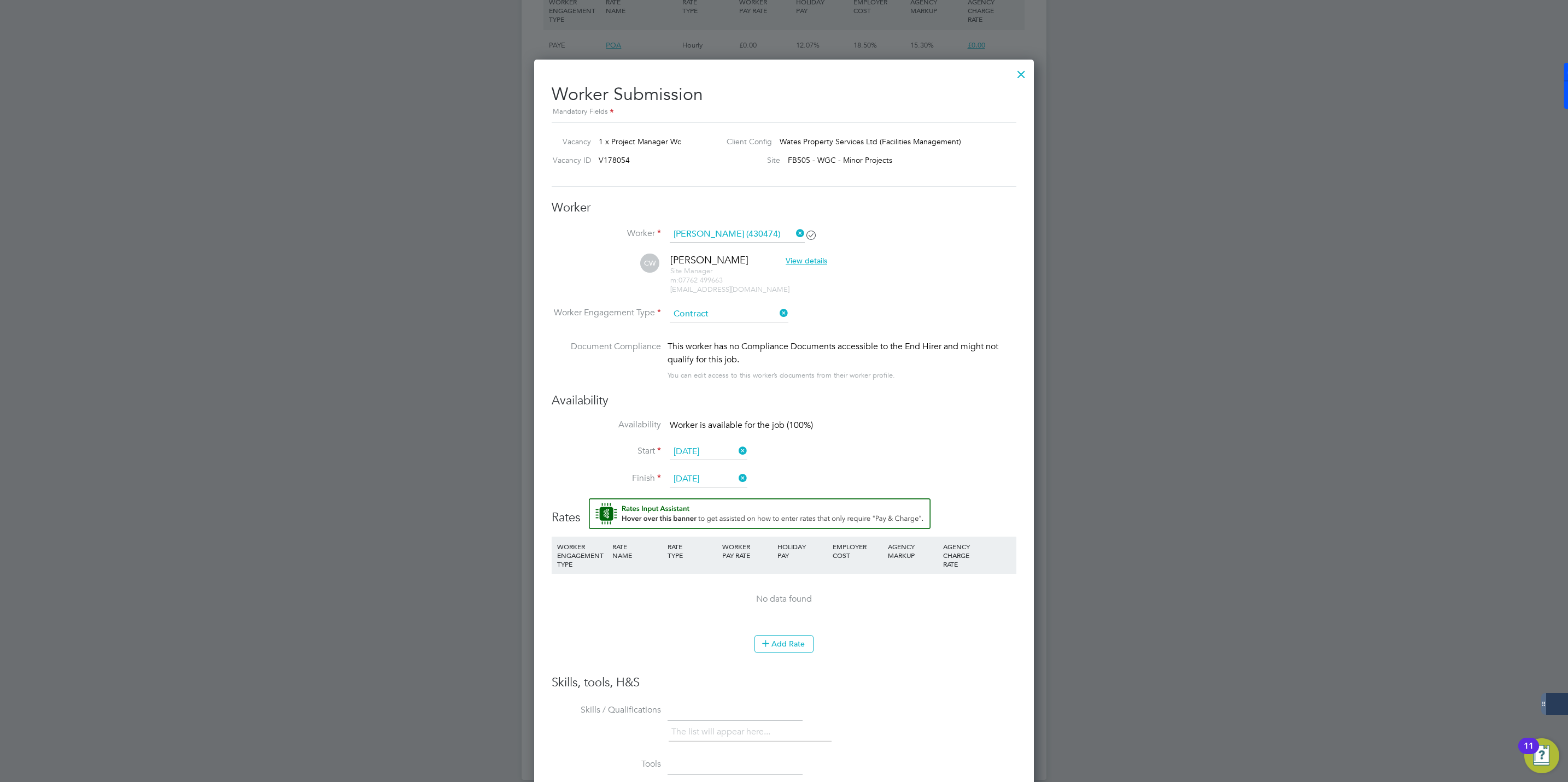
click at [808, 369] on div "You can edit access to this worker’s documents from their worker profile." at bounding box center [782, 375] width 228 height 13
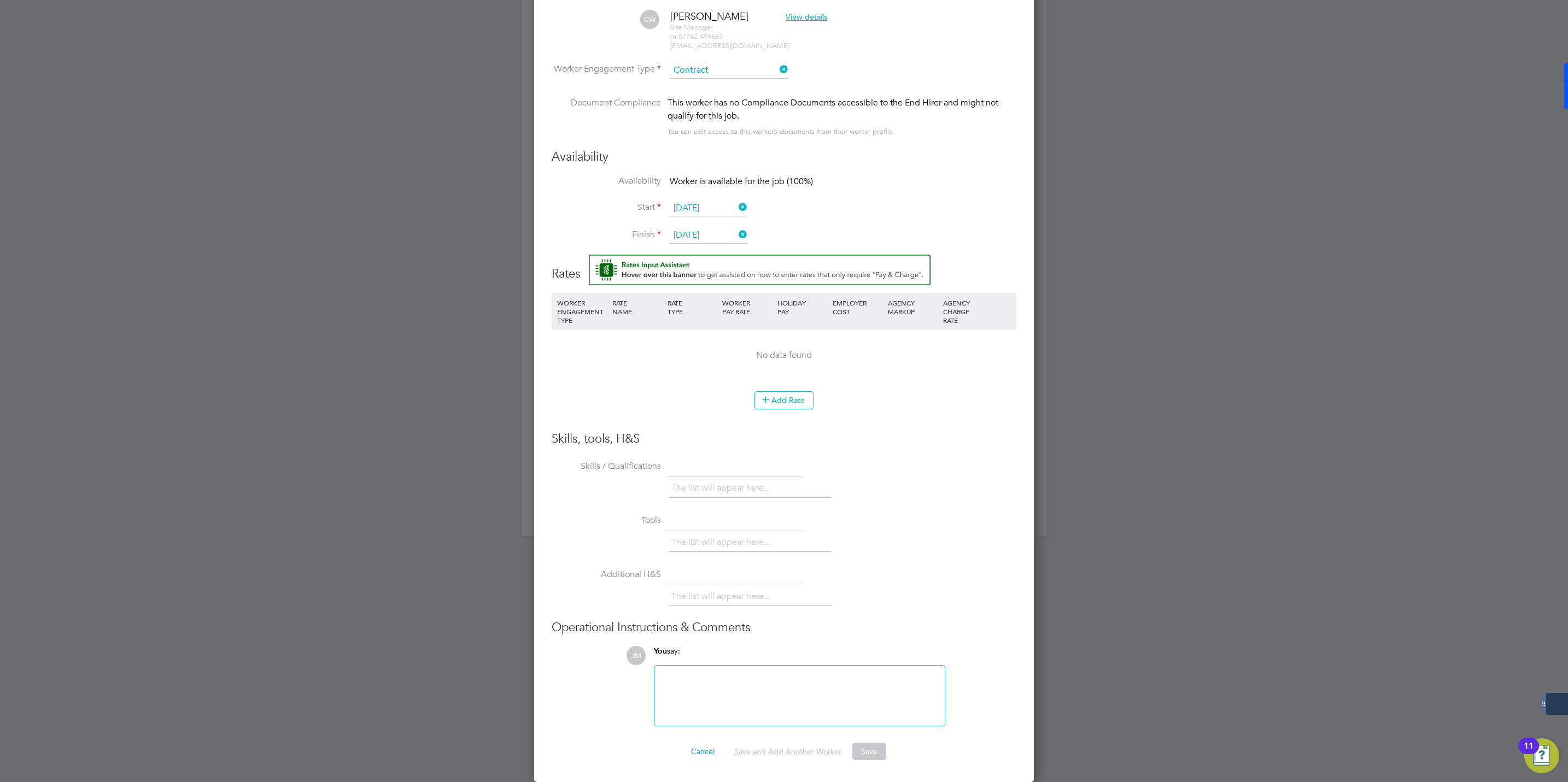
click at [763, 748] on button "Save and Add Another Worker" at bounding box center [788, 752] width 125 height 18
click at [899, 351] on div "No data found" at bounding box center [784, 355] width 443 height 12
click at [782, 399] on button "Add Rate" at bounding box center [783, 400] width 59 height 18
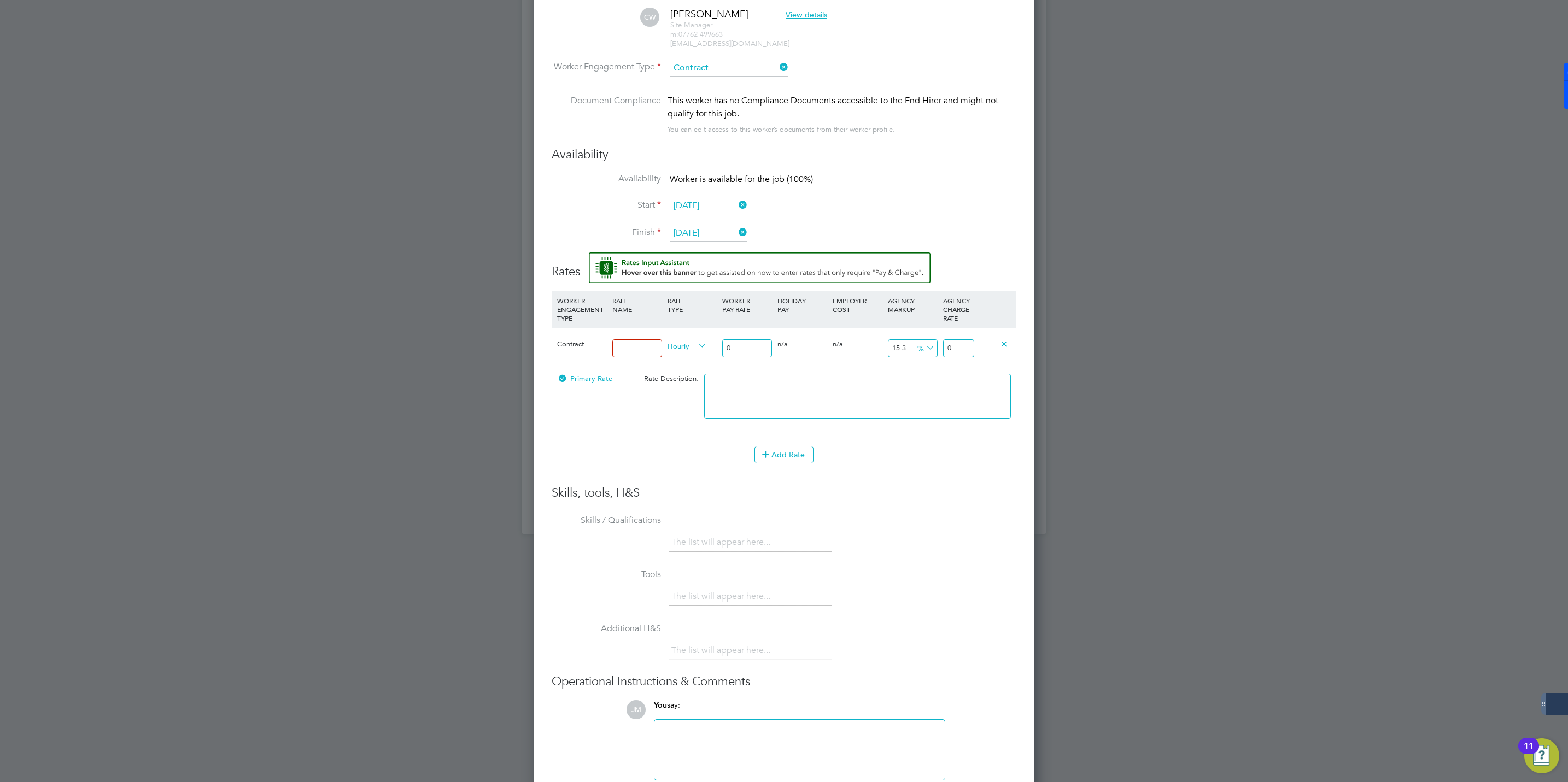
click at [626, 345] on input at bounding box center [637, 349] width 50 height 18
type input "Rate"
click at [735, 341] on input "0" at bounding box center [747, 349] width 50 height 18
type input "2"
type input "2.306"
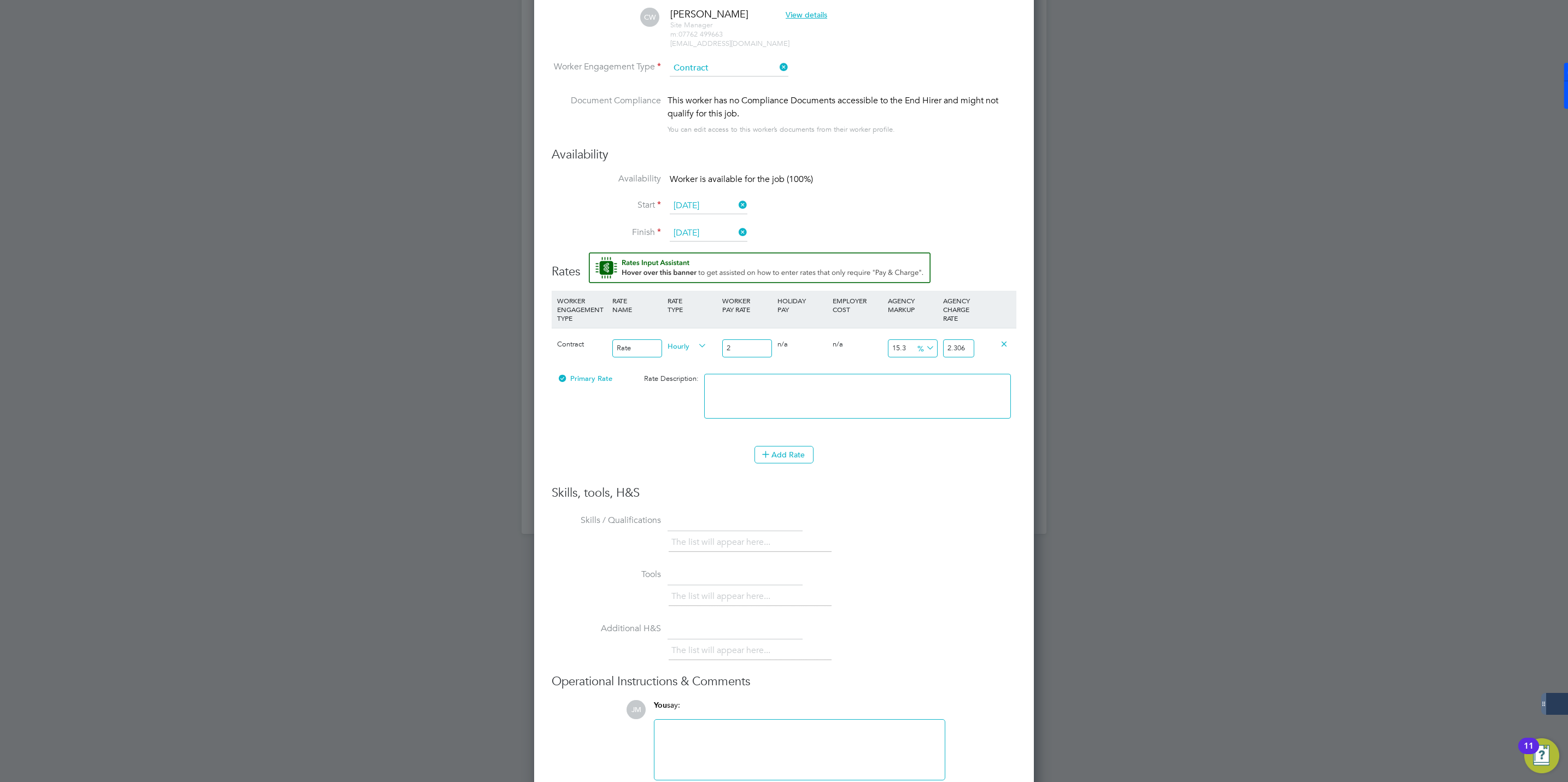
type input "29"
type input "33.437"
type input "290"
type input "334.37"
type input "290"
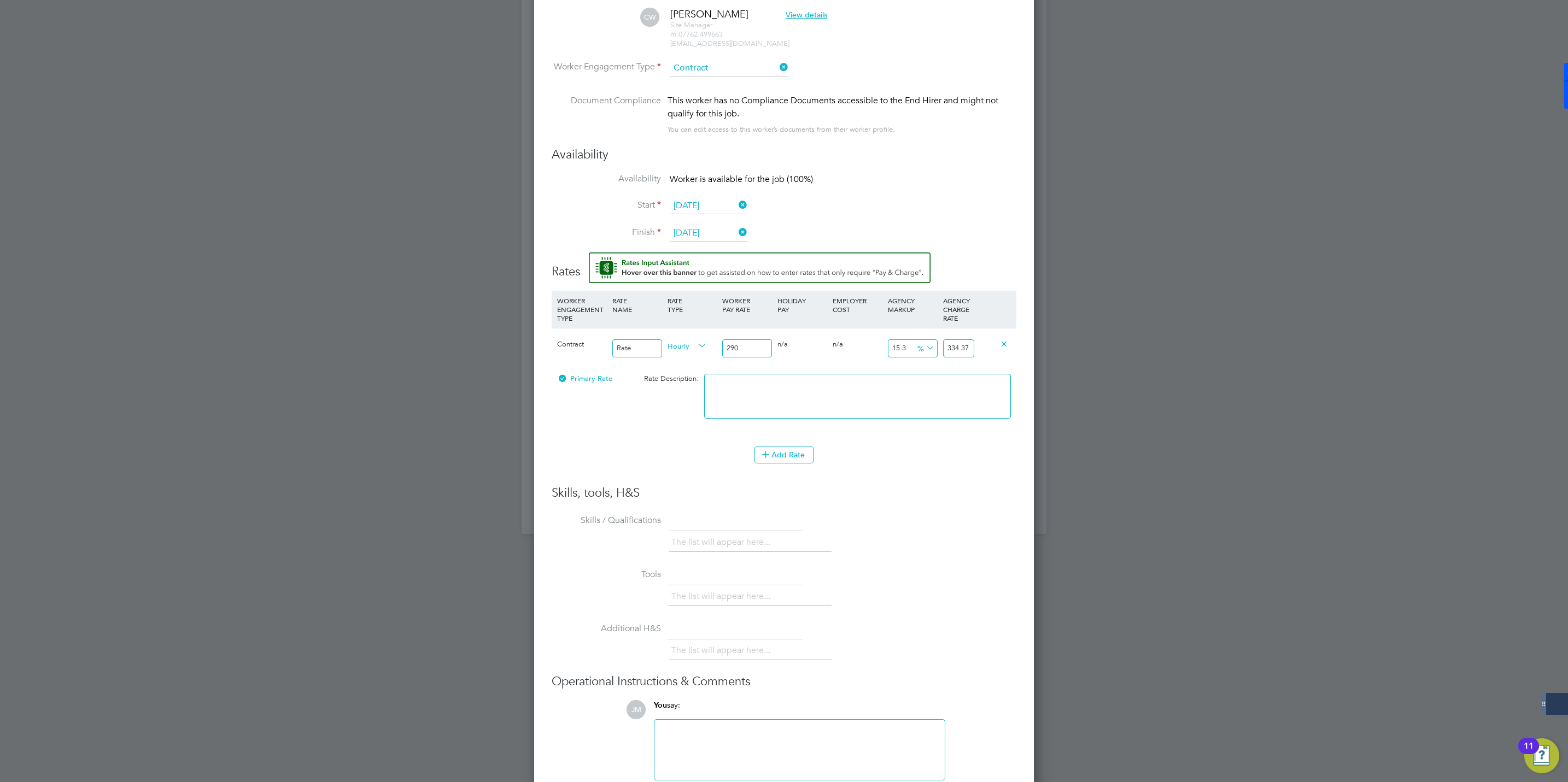
click at [948, 534] on div "The list will appear here..." at bounding box center [842, 544] width 348 height 22
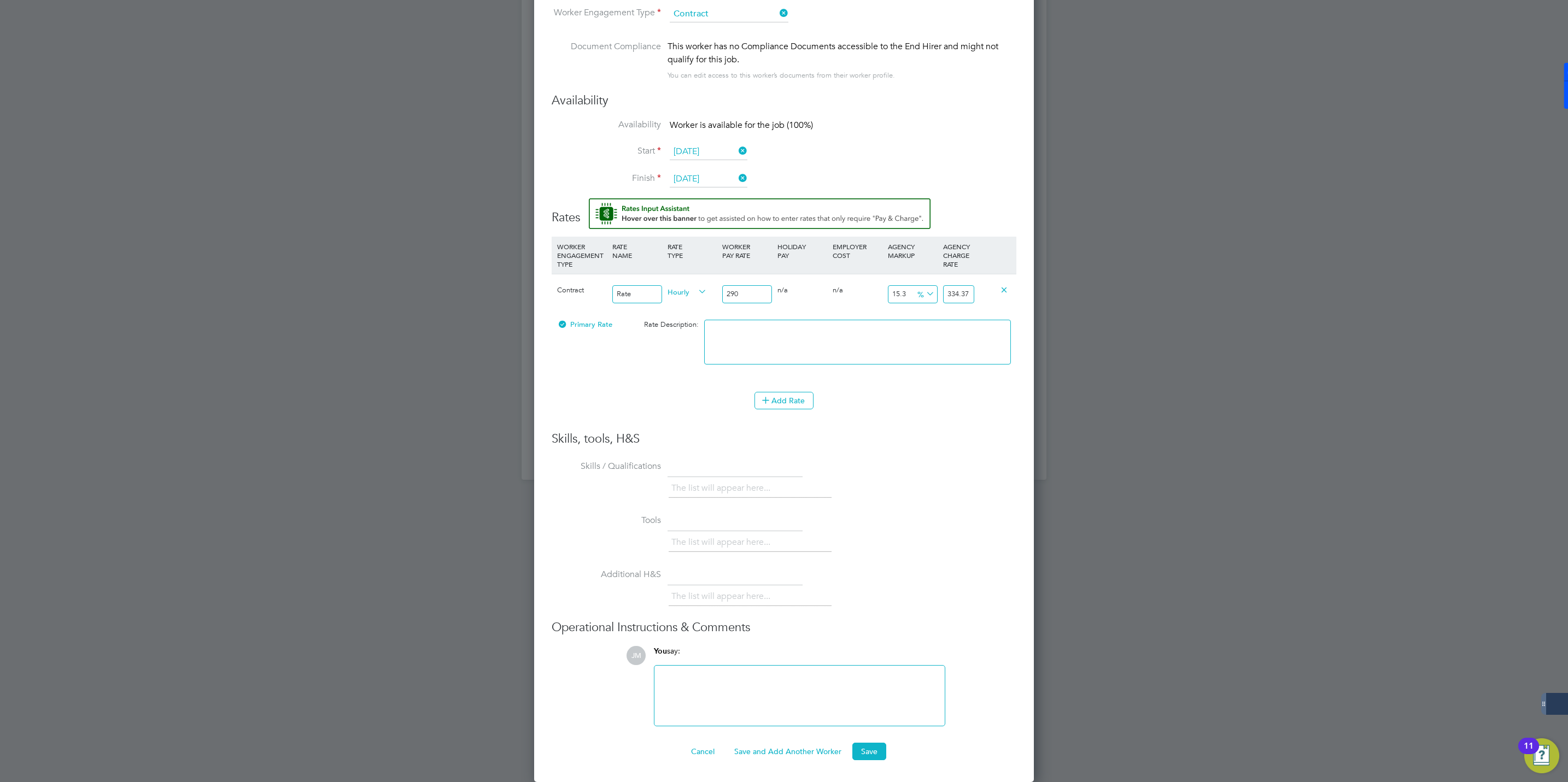
drag, startPoint x: 664, startPoint y: 383, endPoint x: 655, endPoint y: 386, distance: 9.5
click at [659, 384] on li "WORKER ENGAGEMENT TYPE RATE NAME RATE TYPE WORKER PAY RATE HOLIDAY PAY EMPLOYER…" at bounding box center [783, 314] width 464 height 155
click at [867, 752] on button "Save" at bounding box center [869, 752] width 34 height 18
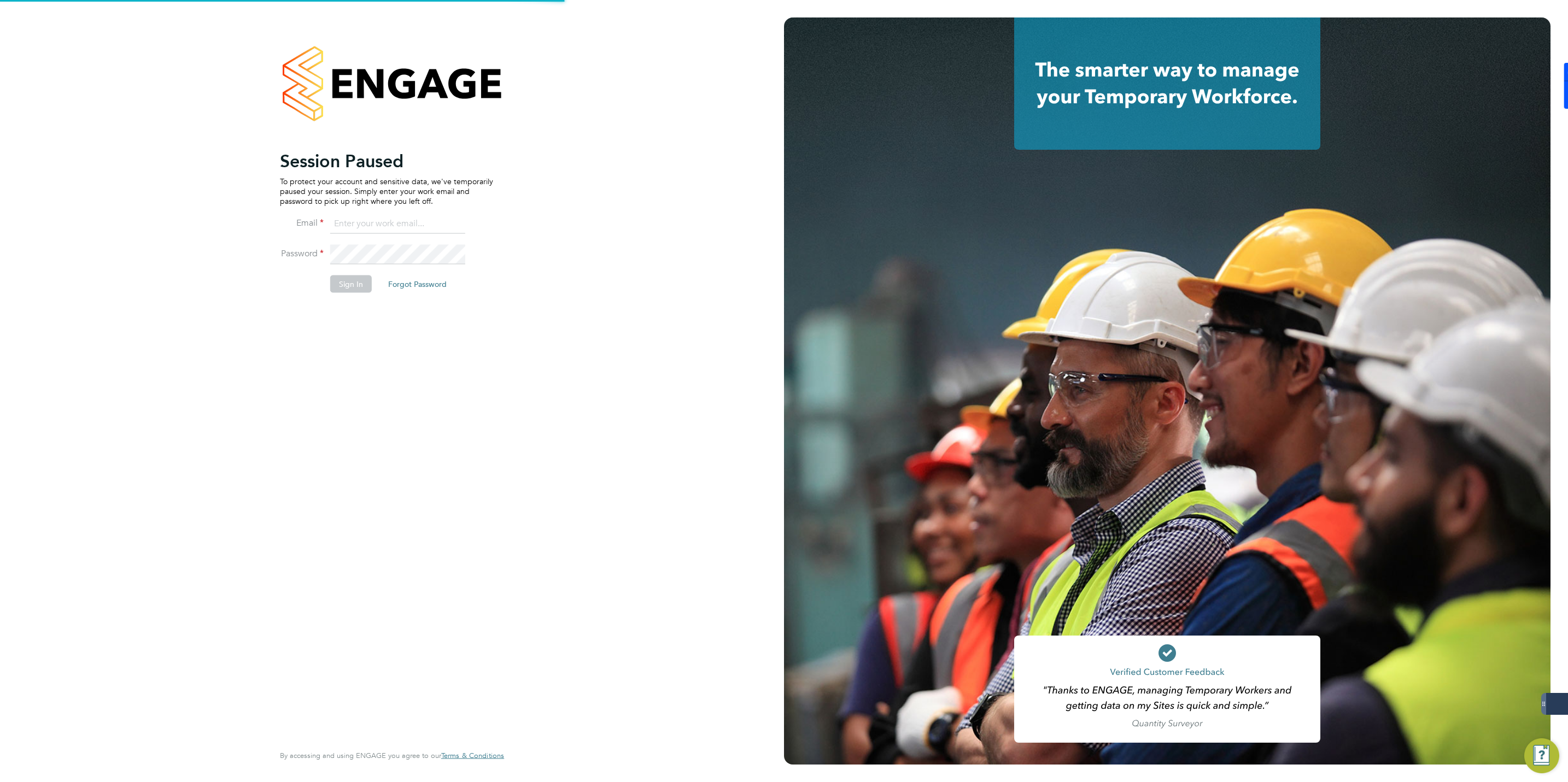
type input "[EMAIL_ADDRESS][DOMAIN_NAME]"
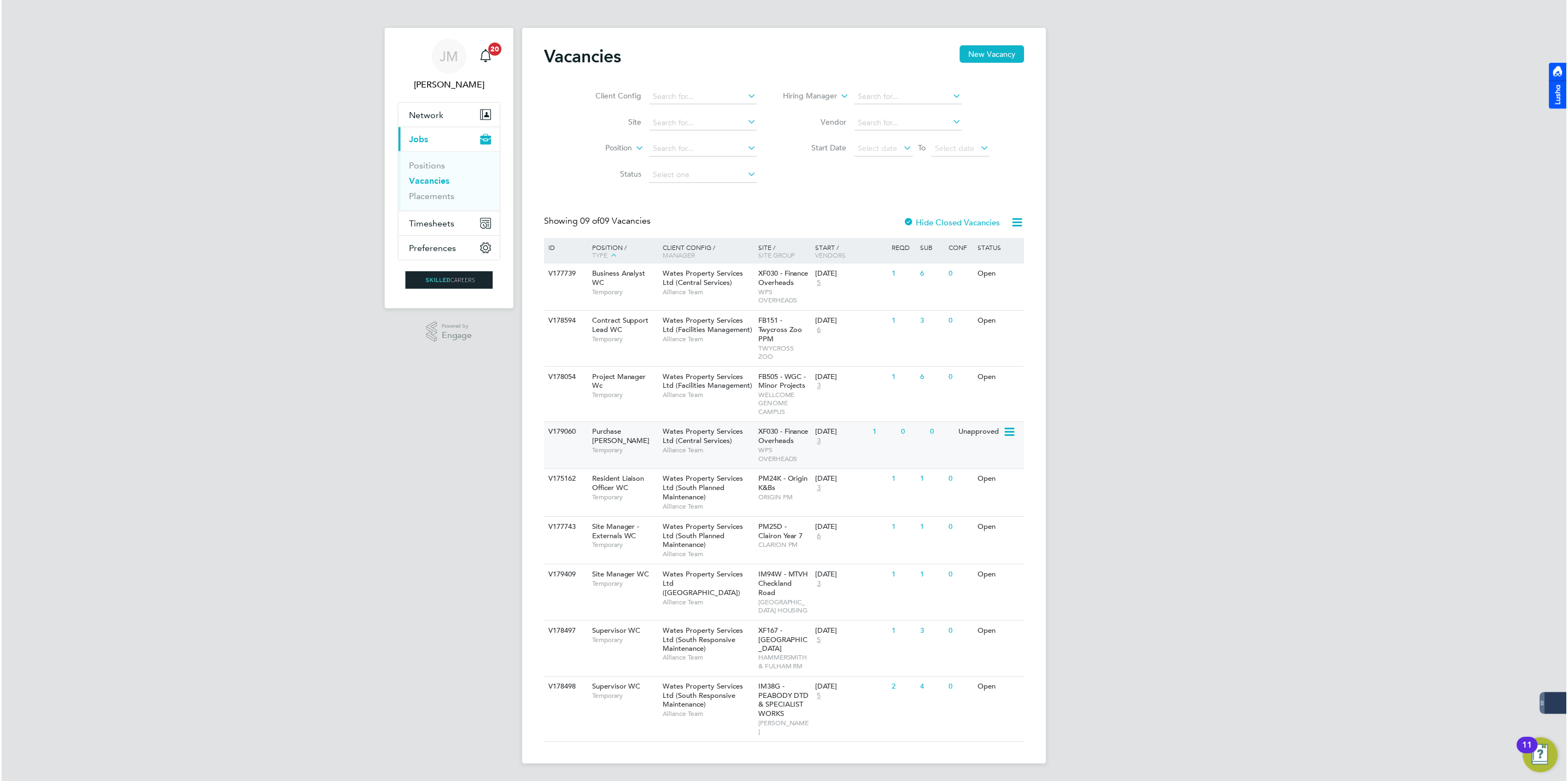
scroll to position [15, 0]
click at [424, 219] on span "Timesheets" at bounding box center [431, 223] width 46 height 10
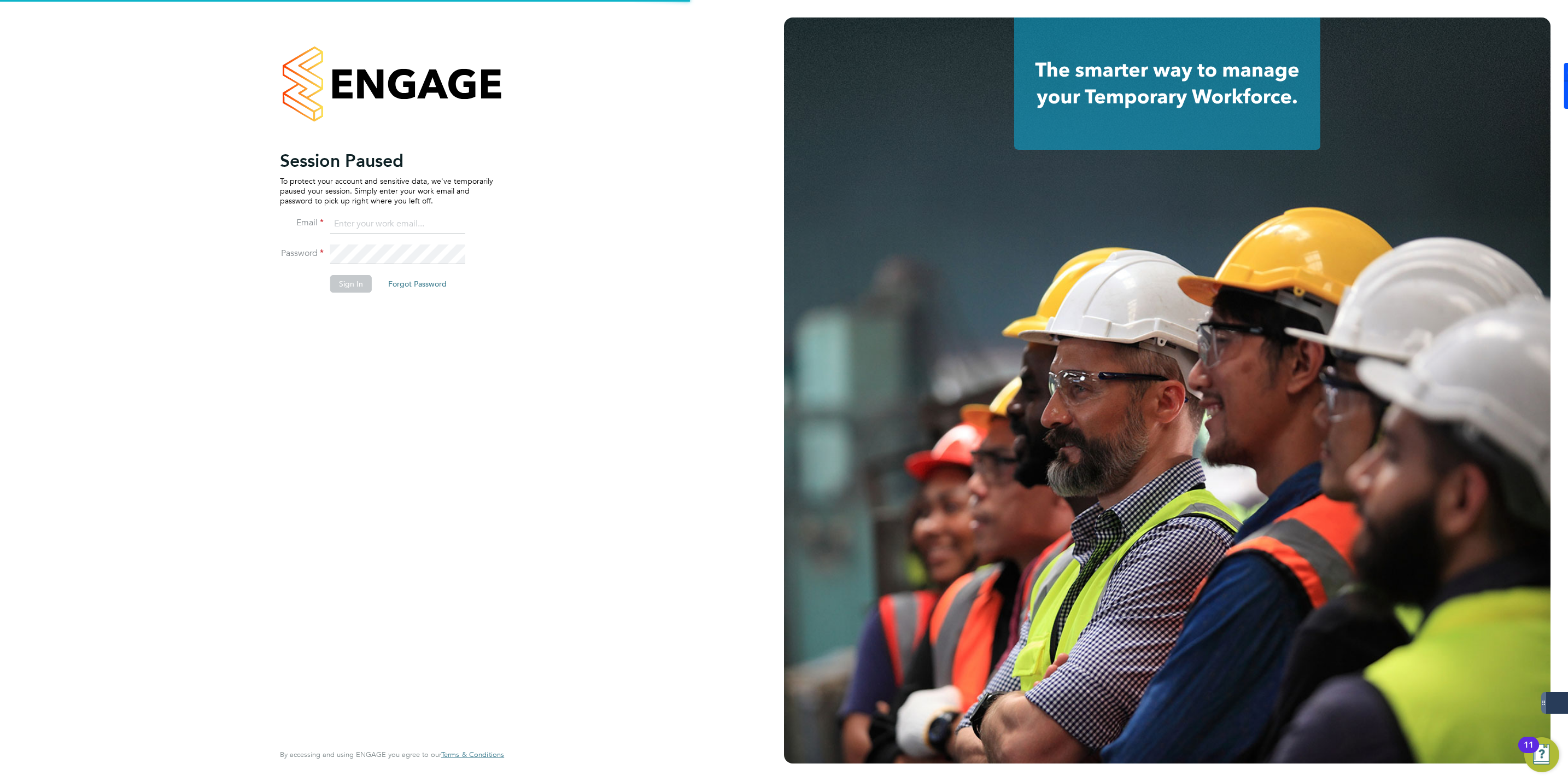
type input "[EMAIL_ADDRESS][DOMAIN_NAME]"
